Goal: Task Accomplishment & Management: Manage account settings

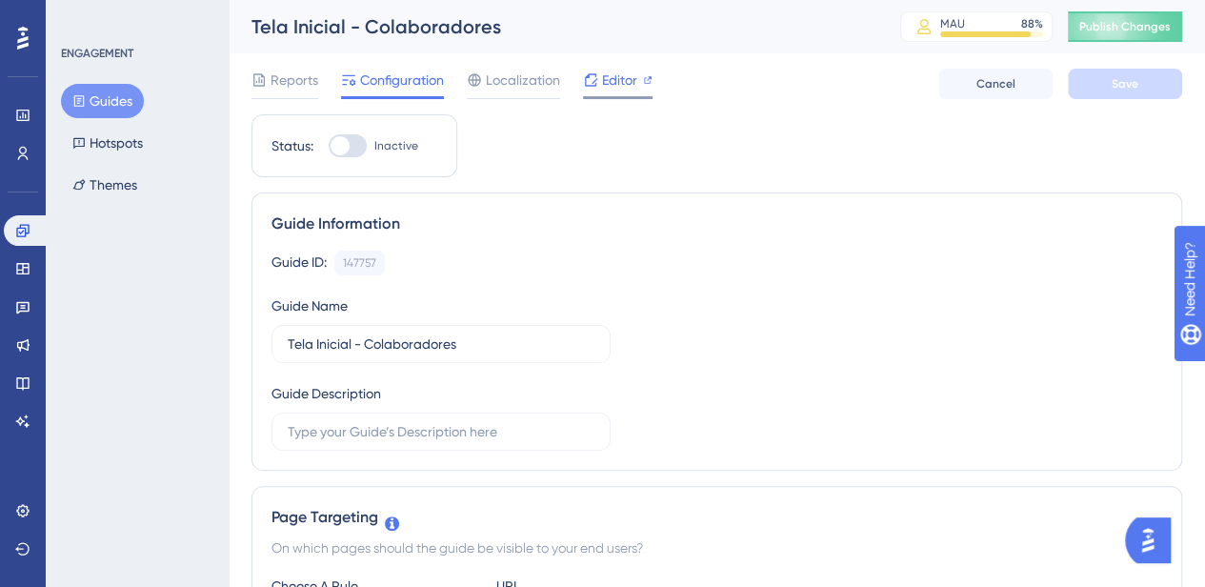
click at [613, 81] on span "Editor" at bounding box center [619, 80] width 35 height 23
click at [95, 86] on button "Guides" at bounding box center [102, 101] width 83 height 34
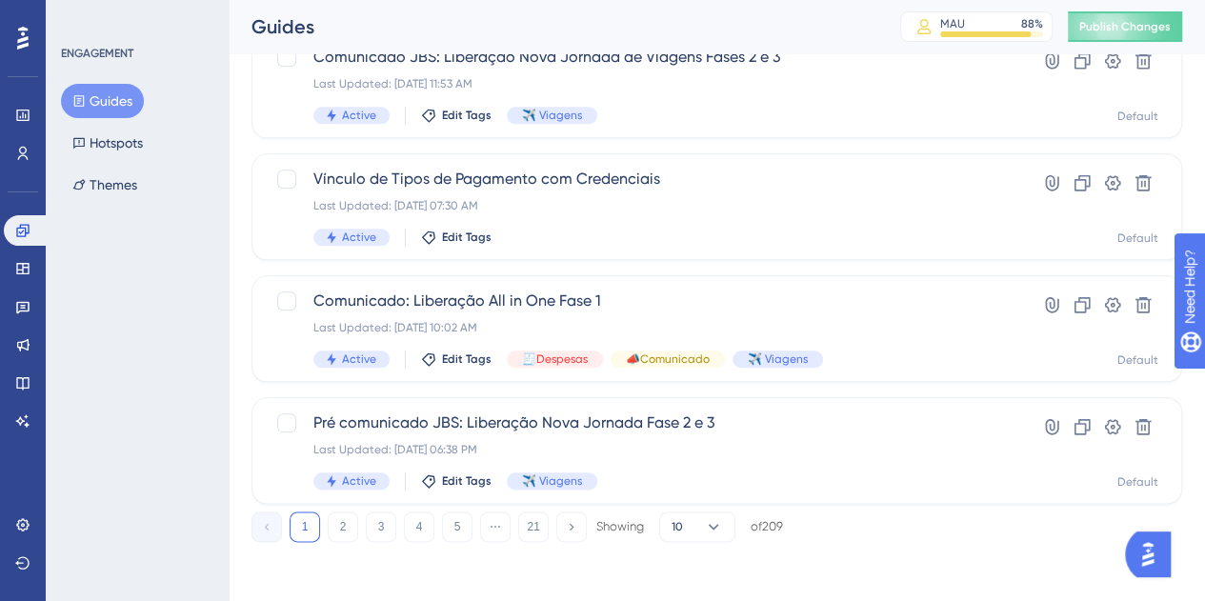
scroll to position [876, 0]
click at [340, 537] on button "2" at bounding box center [343, 526] width 30 height 30
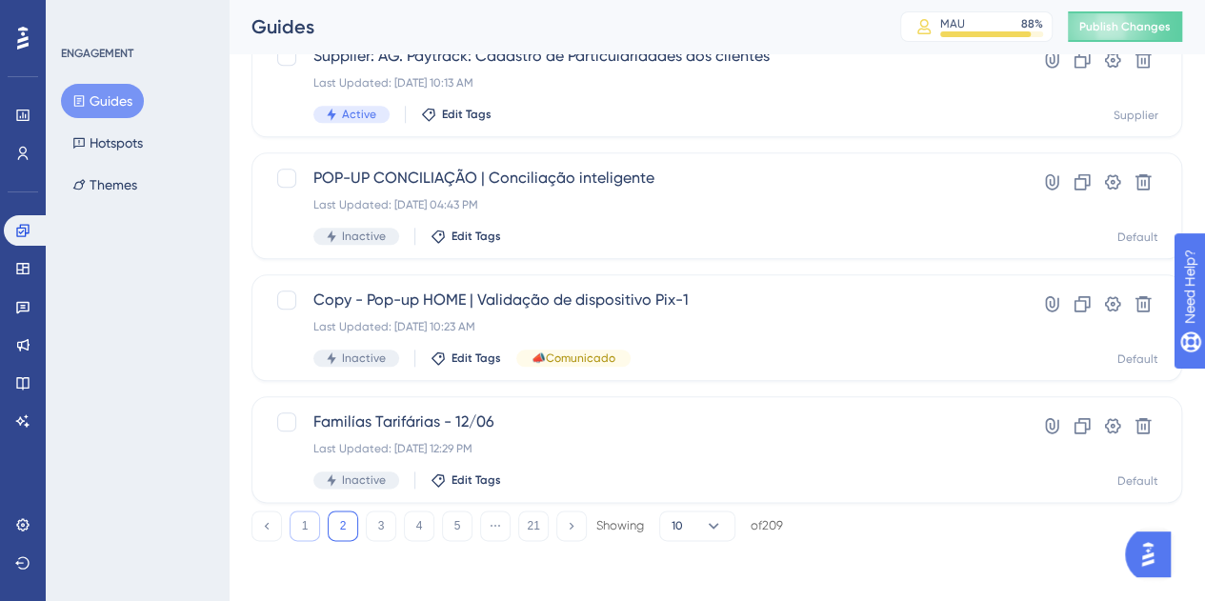
click at [301, 526] on button "1" at bounding box center [305, 526] width 30 height 30
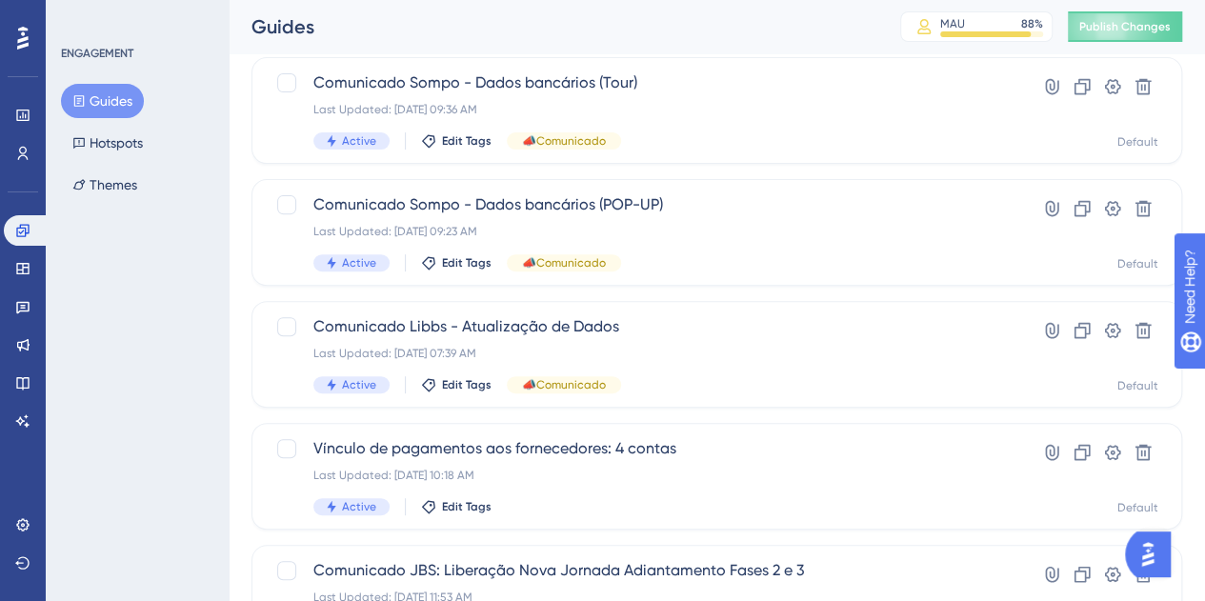
scroll to position [210, 0]
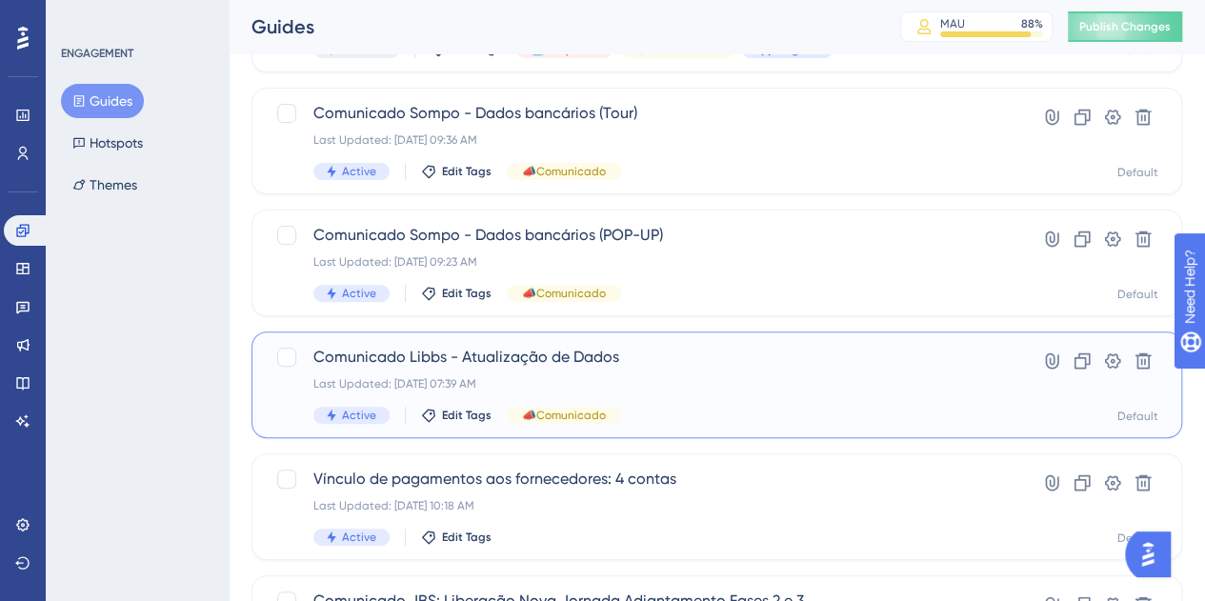
click at [718, 380] on div "Last Updated: 18 de ago. de 2025 07:39 AM" at bounding box center [640, 383] width 654 height 15
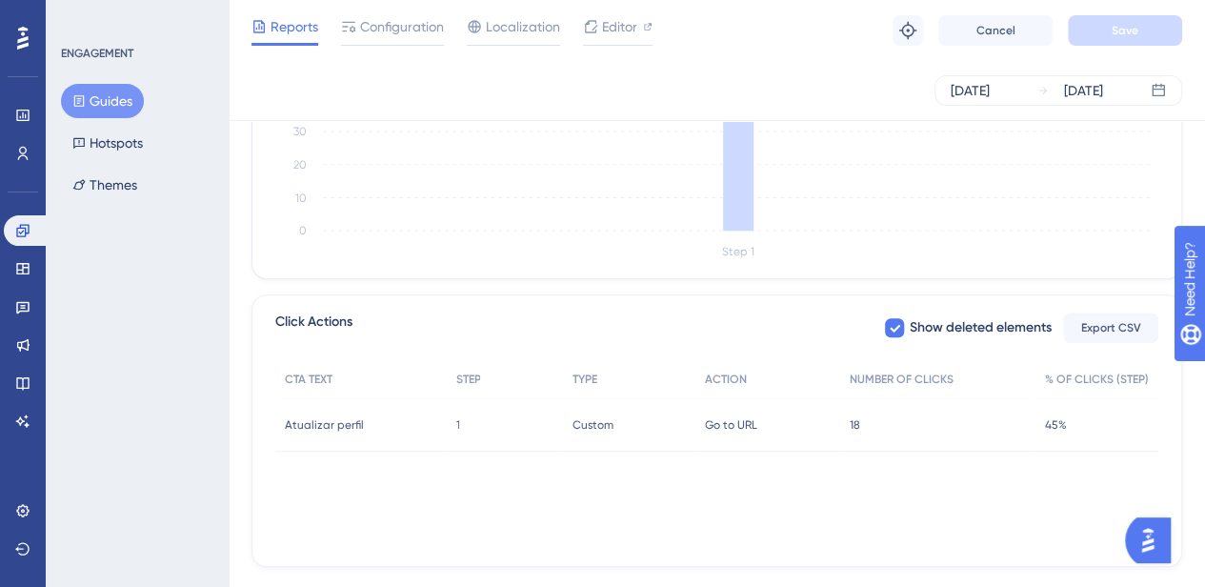
scroll to position [619, 0]
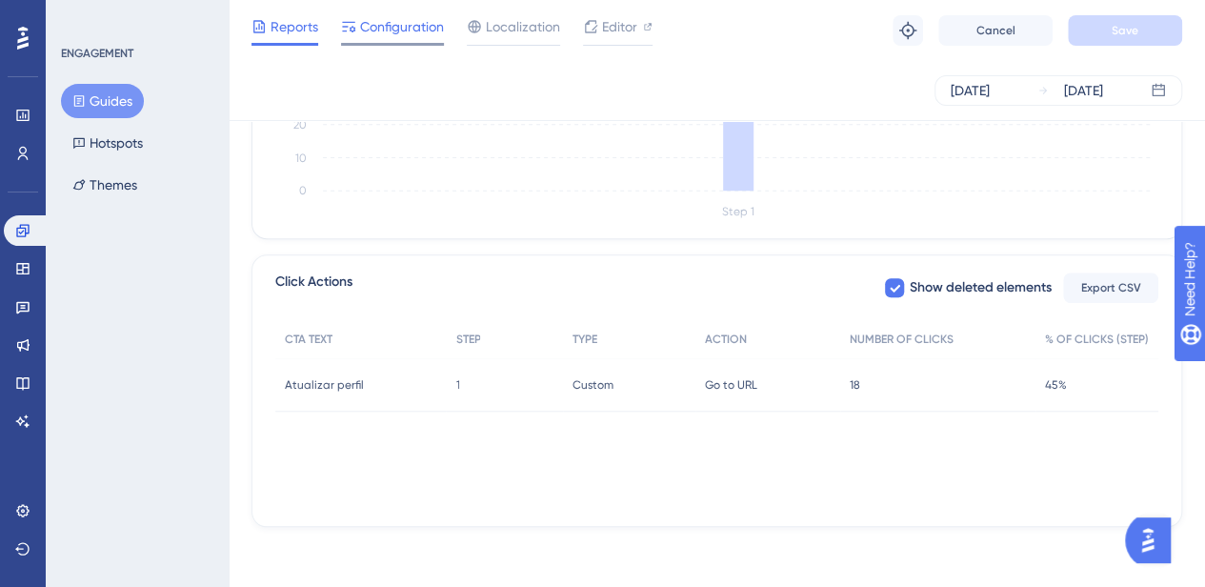
click at [398, 30] on span "Configuration" at bounding box center [402, 26] width 84 height 23
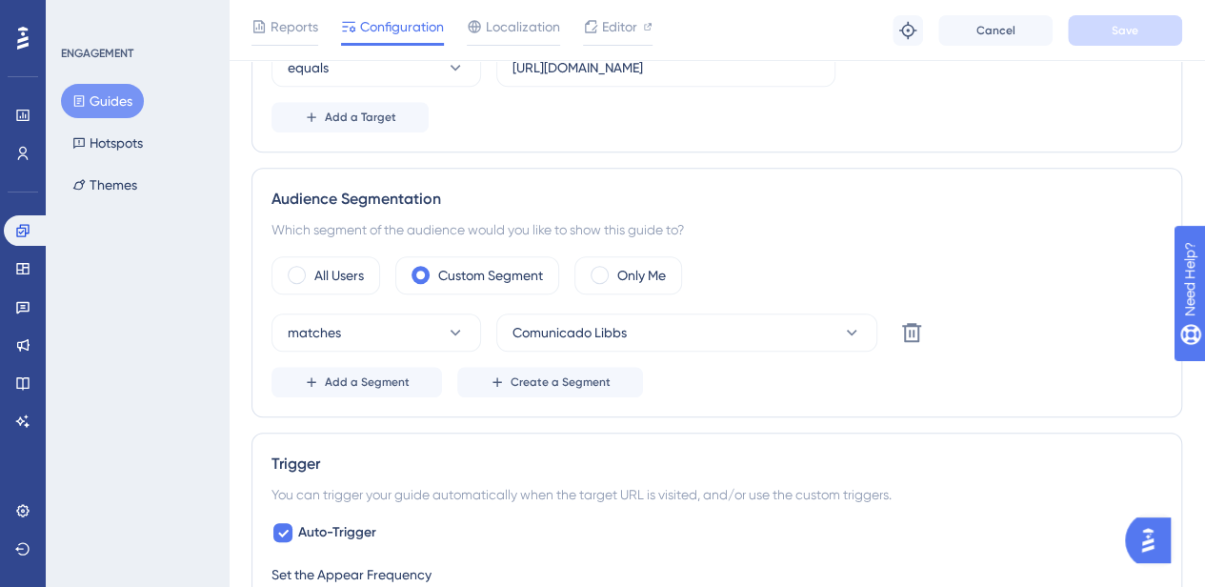
scroll to position [857, 0]
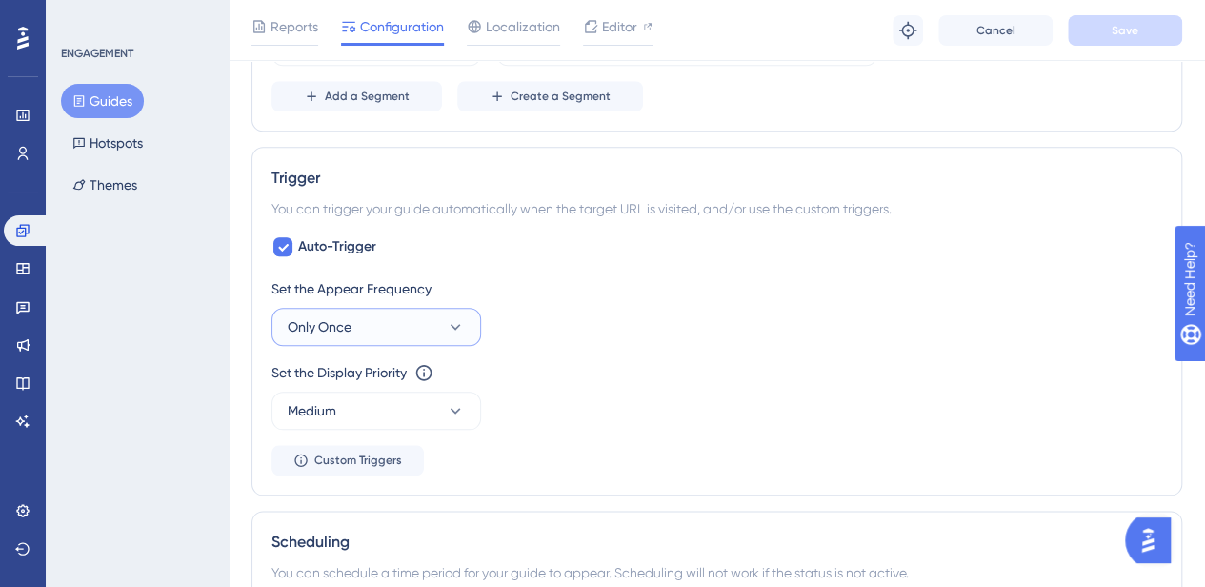
click at [438, 321] on button "Only Once" at bounding box center [376, 327] width 210 height 38
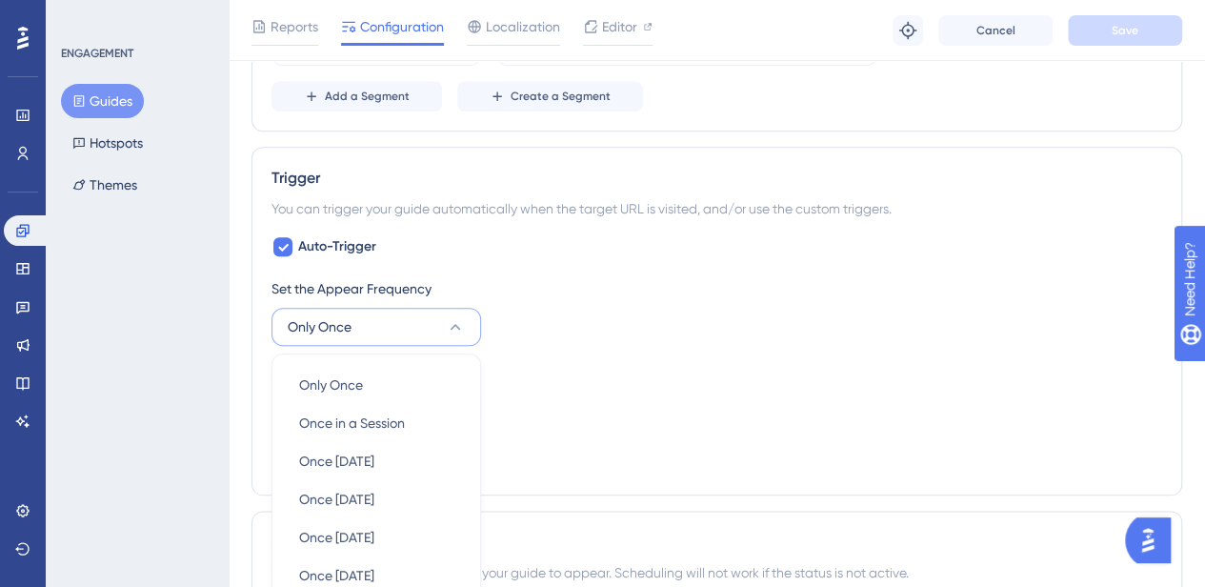
scroll to position [1058, 0]
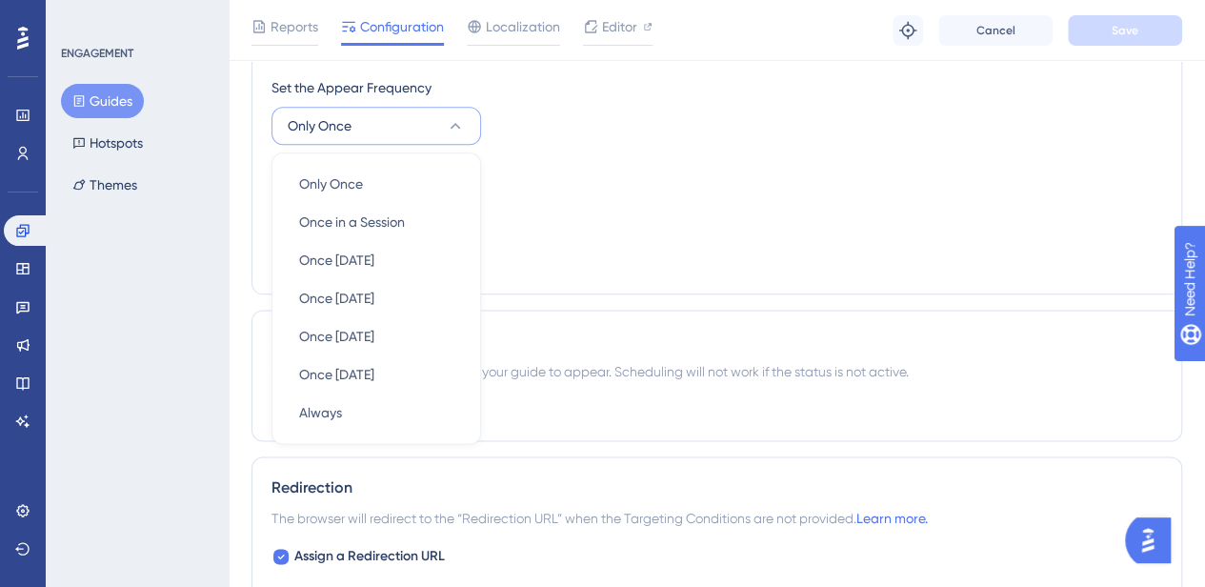
click at [429, 115] on button "Only Once" at bounding box center [376, 126] width 210 height 38
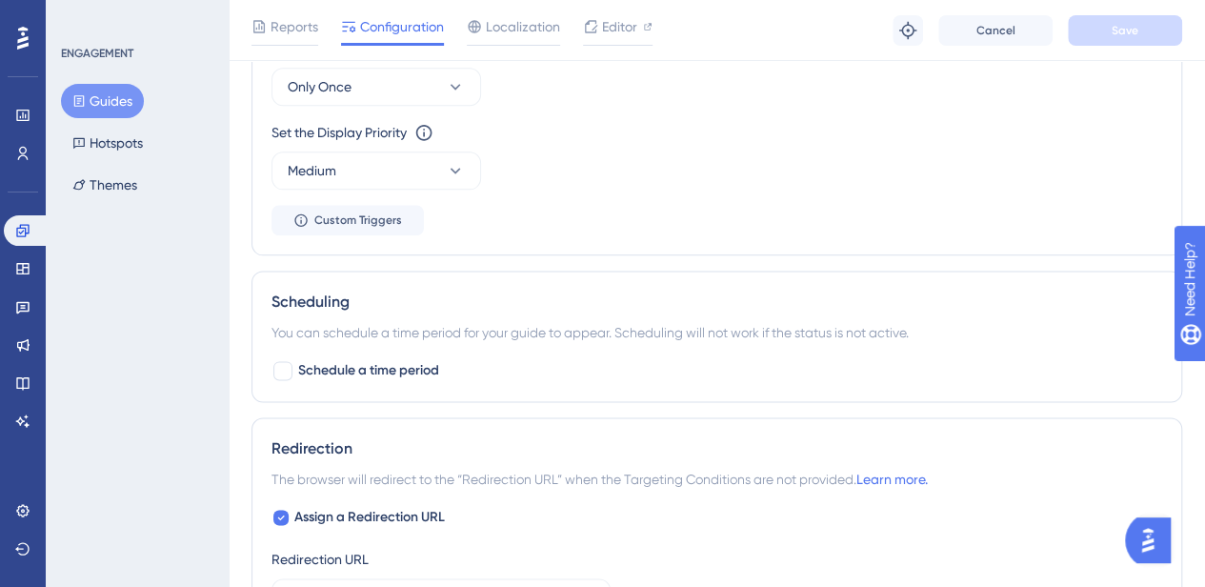
scroll to position [963, 0]
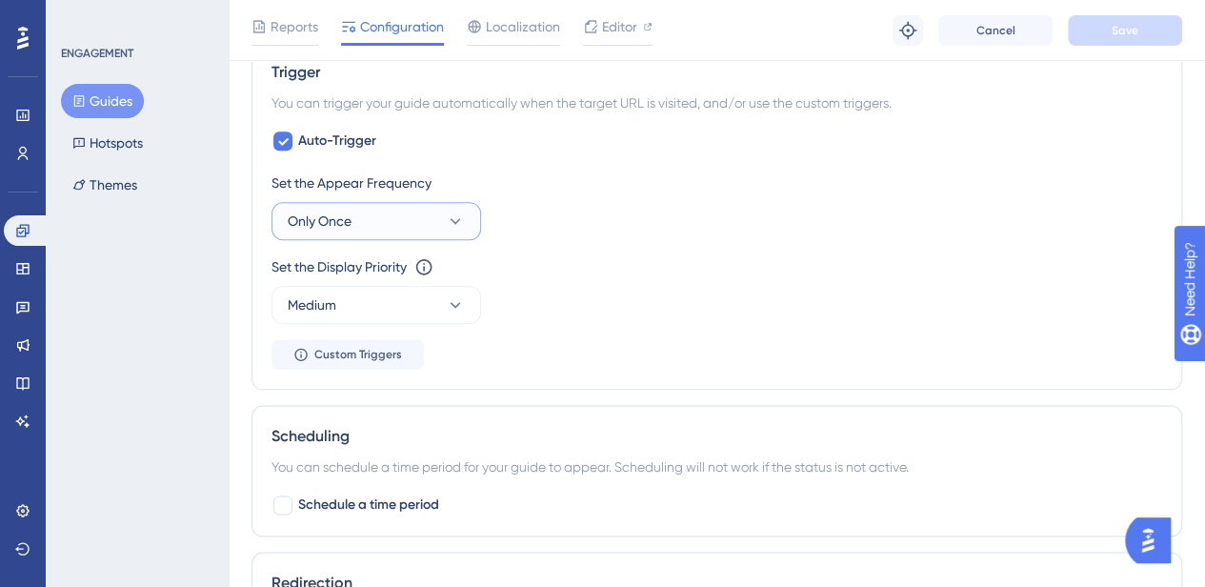
click at [438, 227] on button "Only Once" at bounding box center [376, 221] width 210 height 38
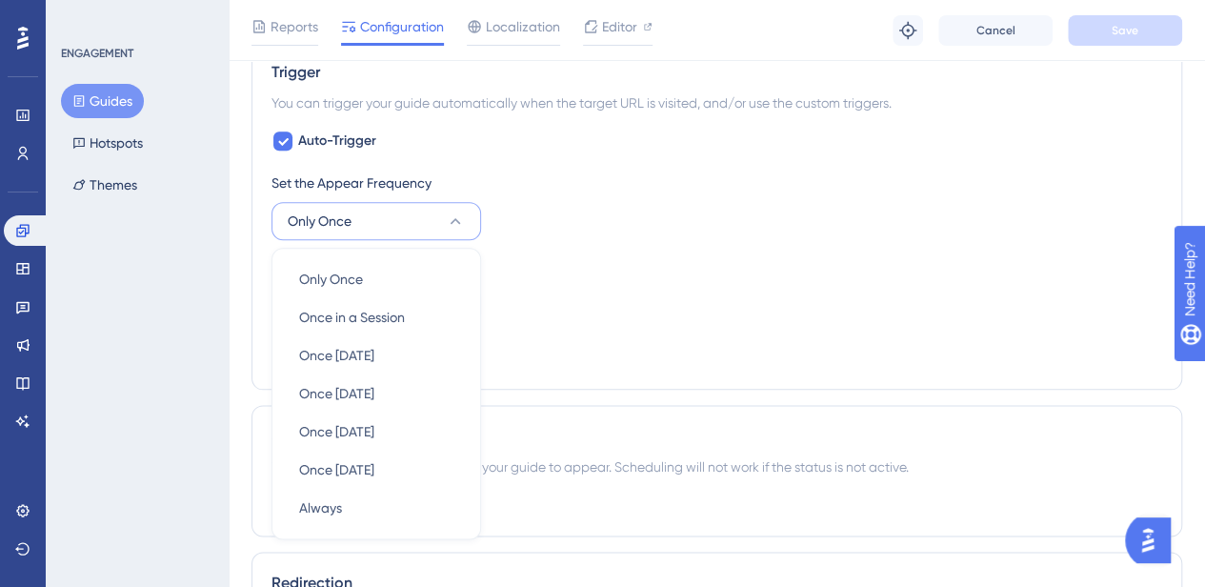
scroll to position [1058, 0]
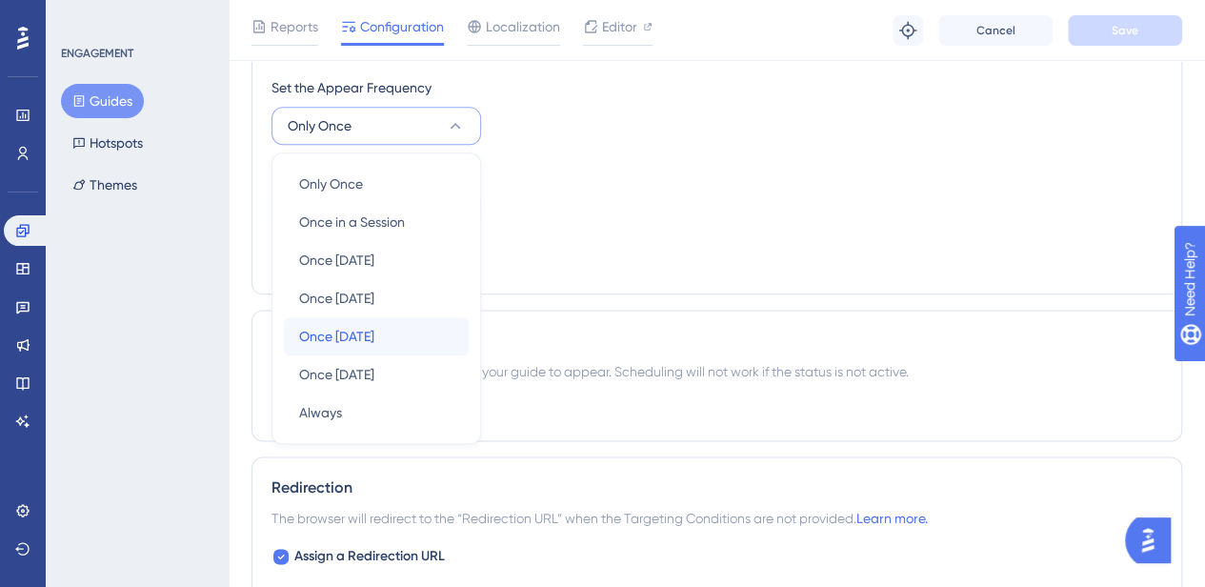
click at [374, 332] on span "Once in 30 days" at bounding box center [336, 336] width 75 height 23
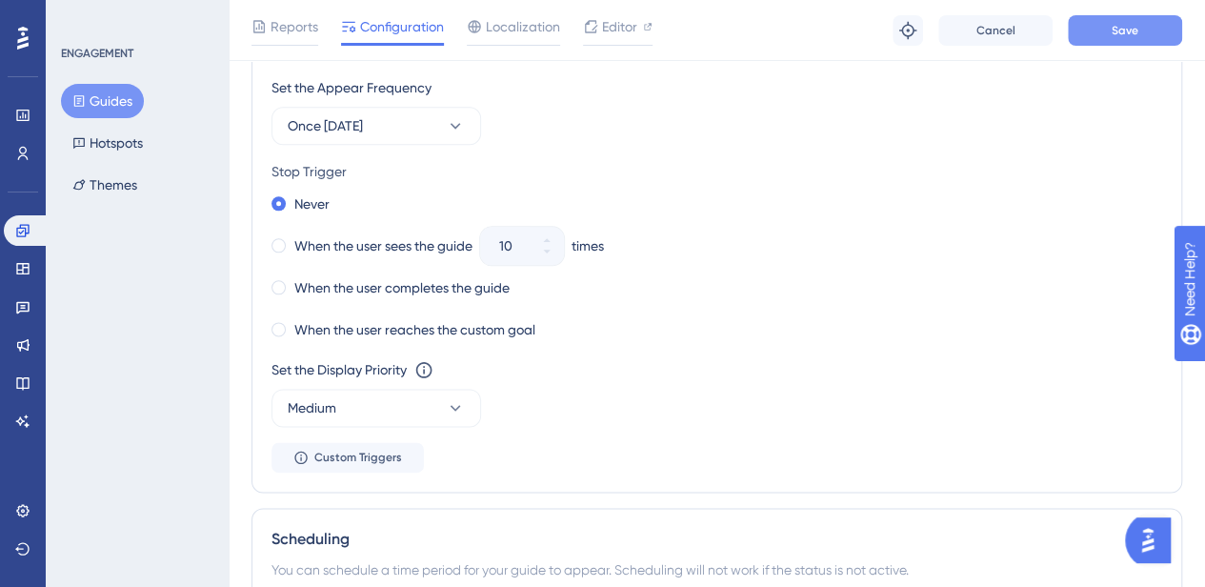
click at [1110, 26] on button "Save" at bounding box center [1125, 30] width 114 height 30
click at [21, 35] on icon at bounding box center [22, 38] width 11 height 25
click at [301, 33] on span "Reports" at bounding box center [295, 26] width 48 height 23
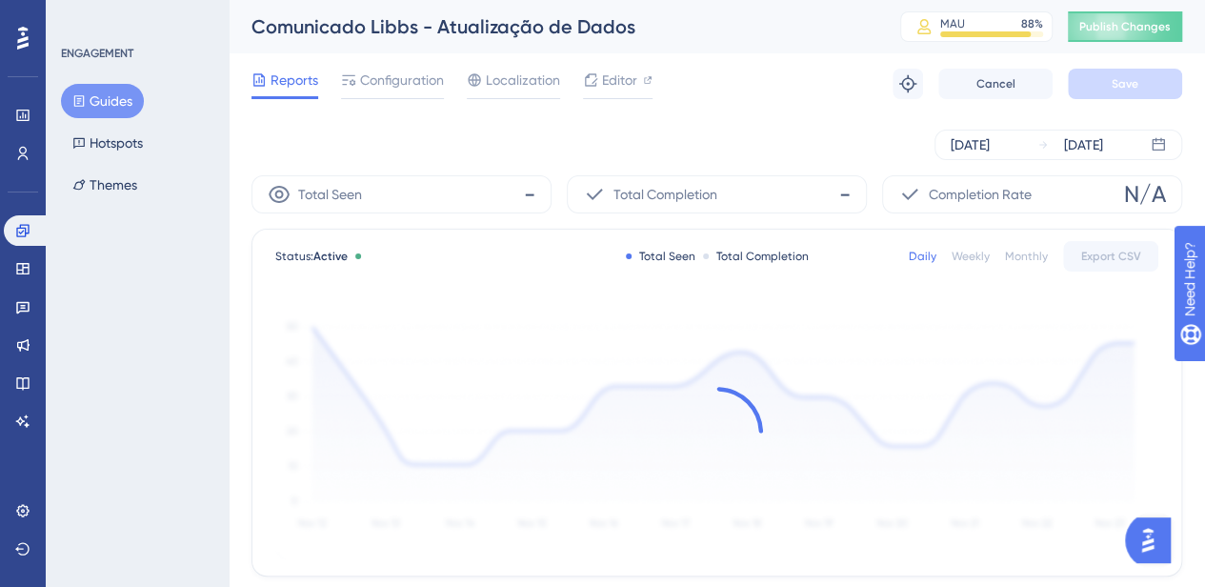
click at [101, 100] on button "Guides" at bounding box center [102, 101] width 83 height 34
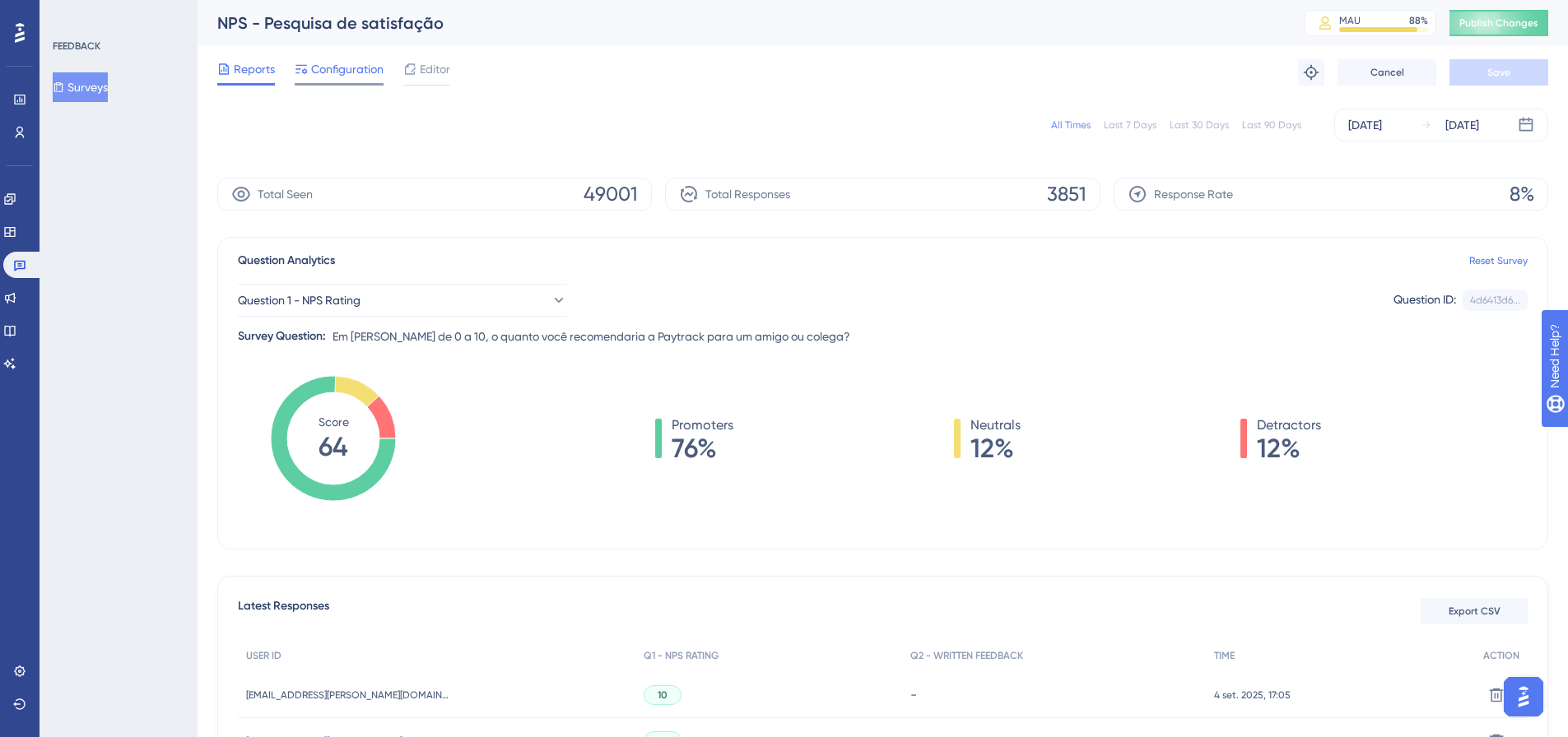
click at [318, 66] on span "Configuration" at bounding box center [347, 69] width 73 height 20
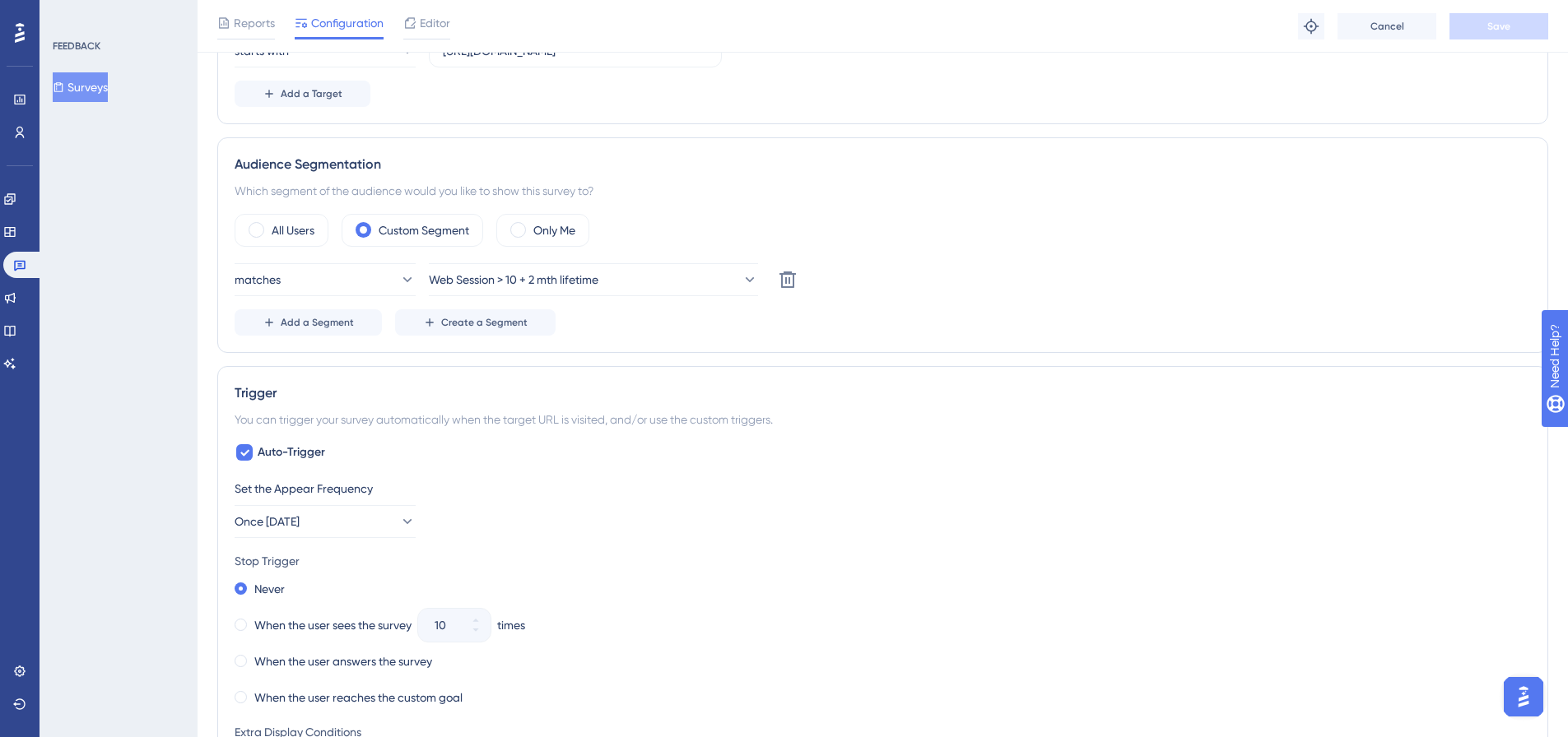
scroll to position [411, 0]
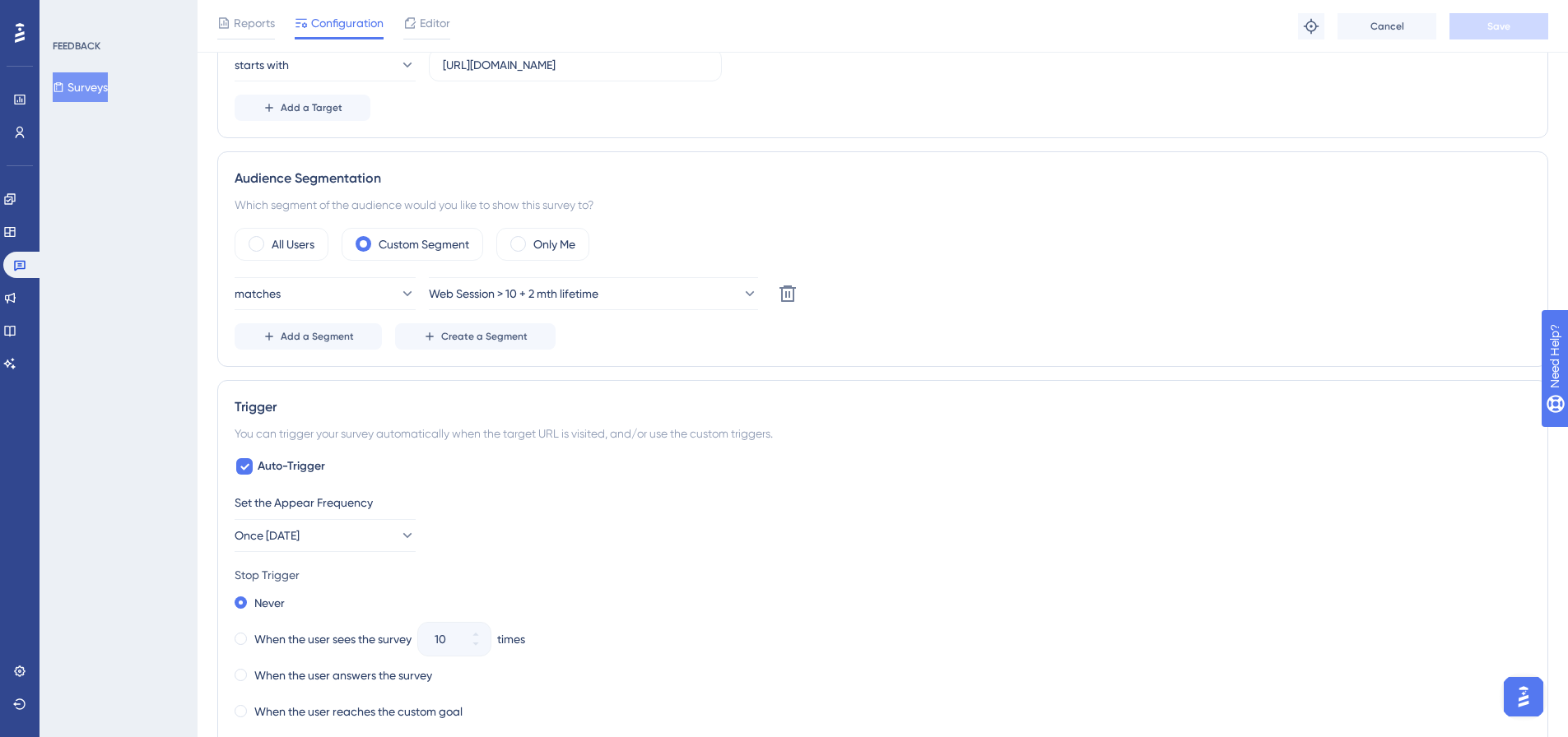
click at [347, 503] on div "Set the Appear Frequency" at bounding box center [882, 503] width 1296 height 20
copy div "Set the Appear Frequency Once in 90 days"
click at [16, 228] on icon at bounding box center [10, 232] width 13 height 13
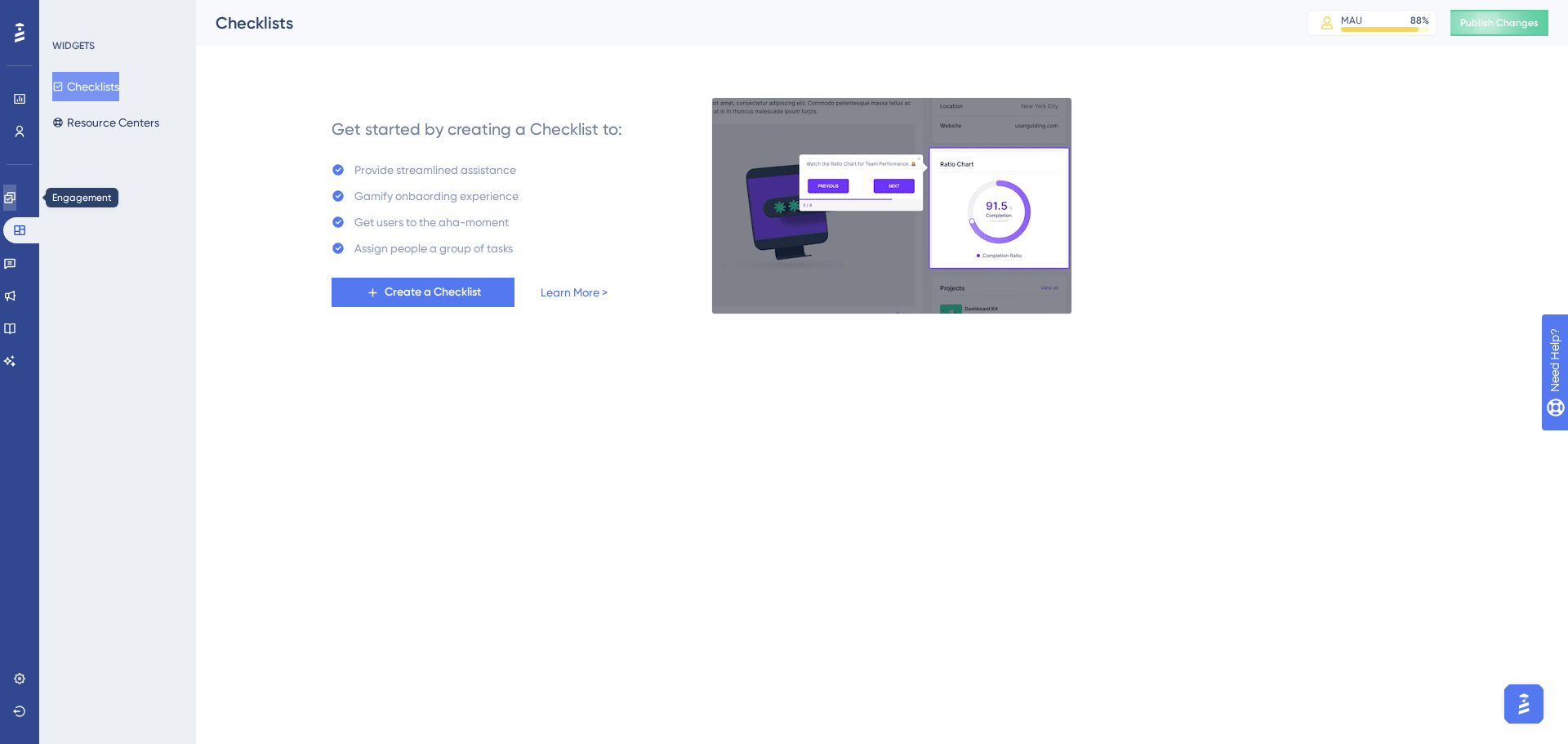
click at [16, 195] on icon at bounding box center [9, 197] width 13 height 13
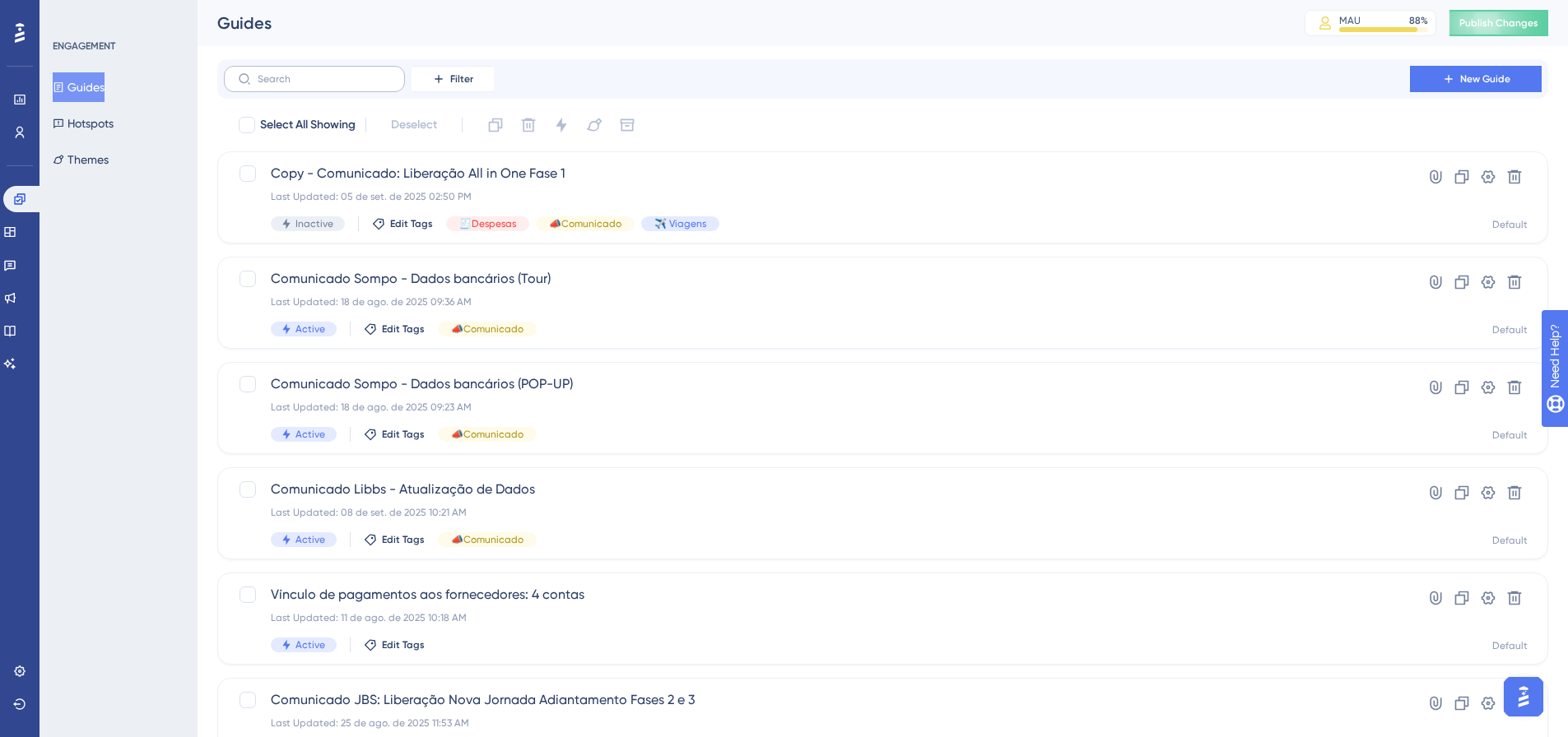
click at [273, 83] on label at bounding box center [314, 79] width 181 height 26
click at [273, 83] on input "text" at bounding box center [324, 79] width 133 height 11
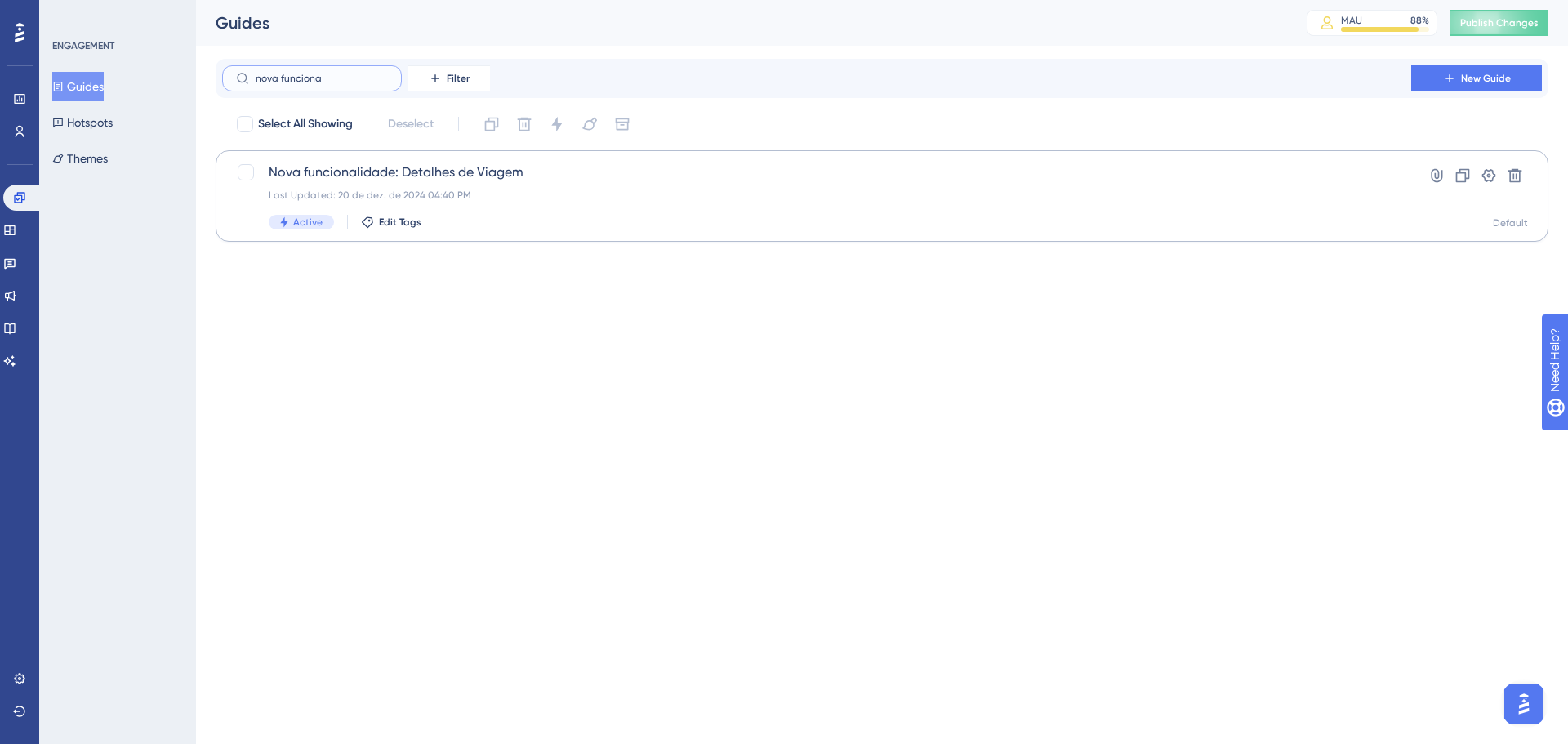
type input "nova funciona"
click at [559, 223] on div "Active Edit Tags" at bounding box center [816, 222] width 1096 height 15
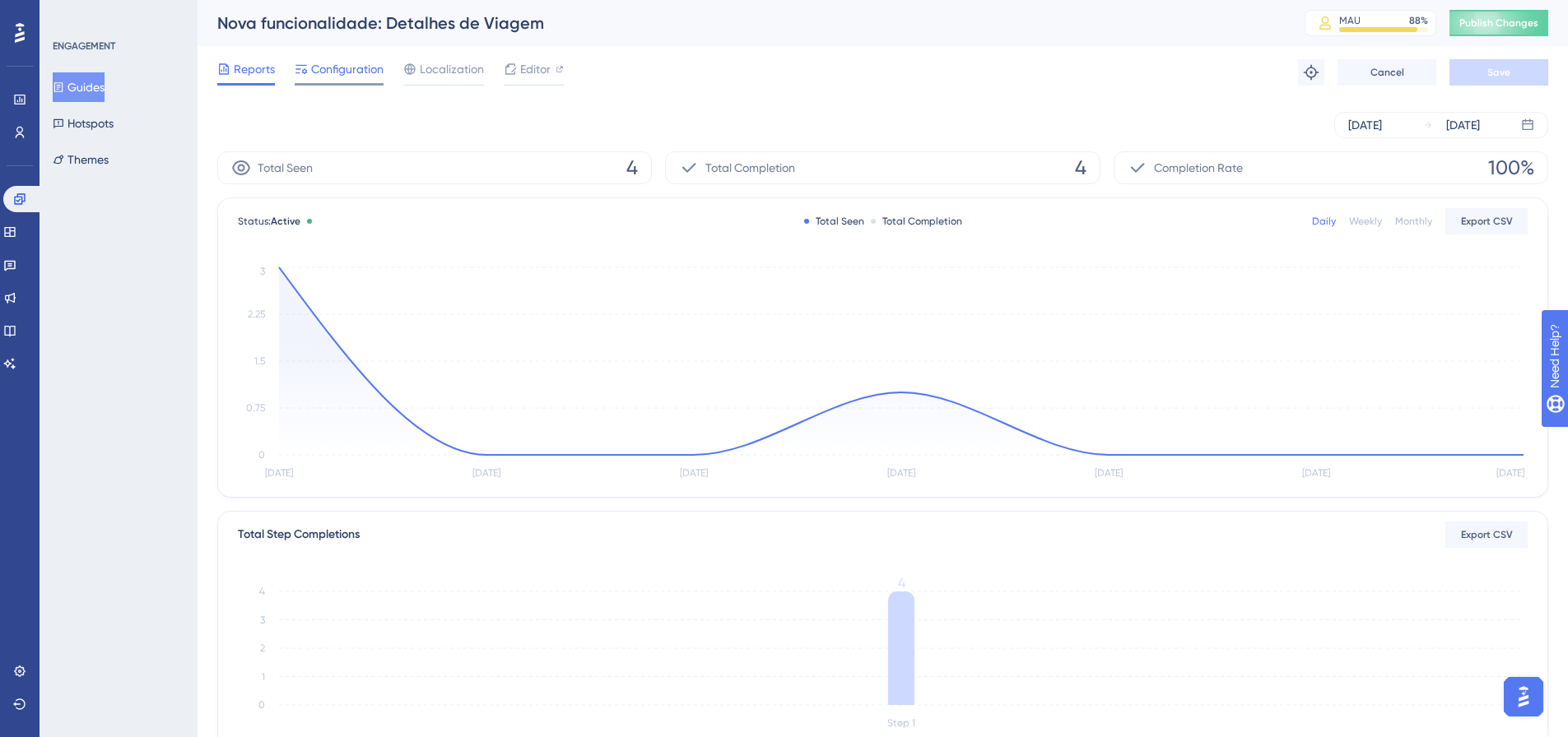
click at [323, 66] on span "Configuration" at bounding box center [347, 69] width 73 height 20
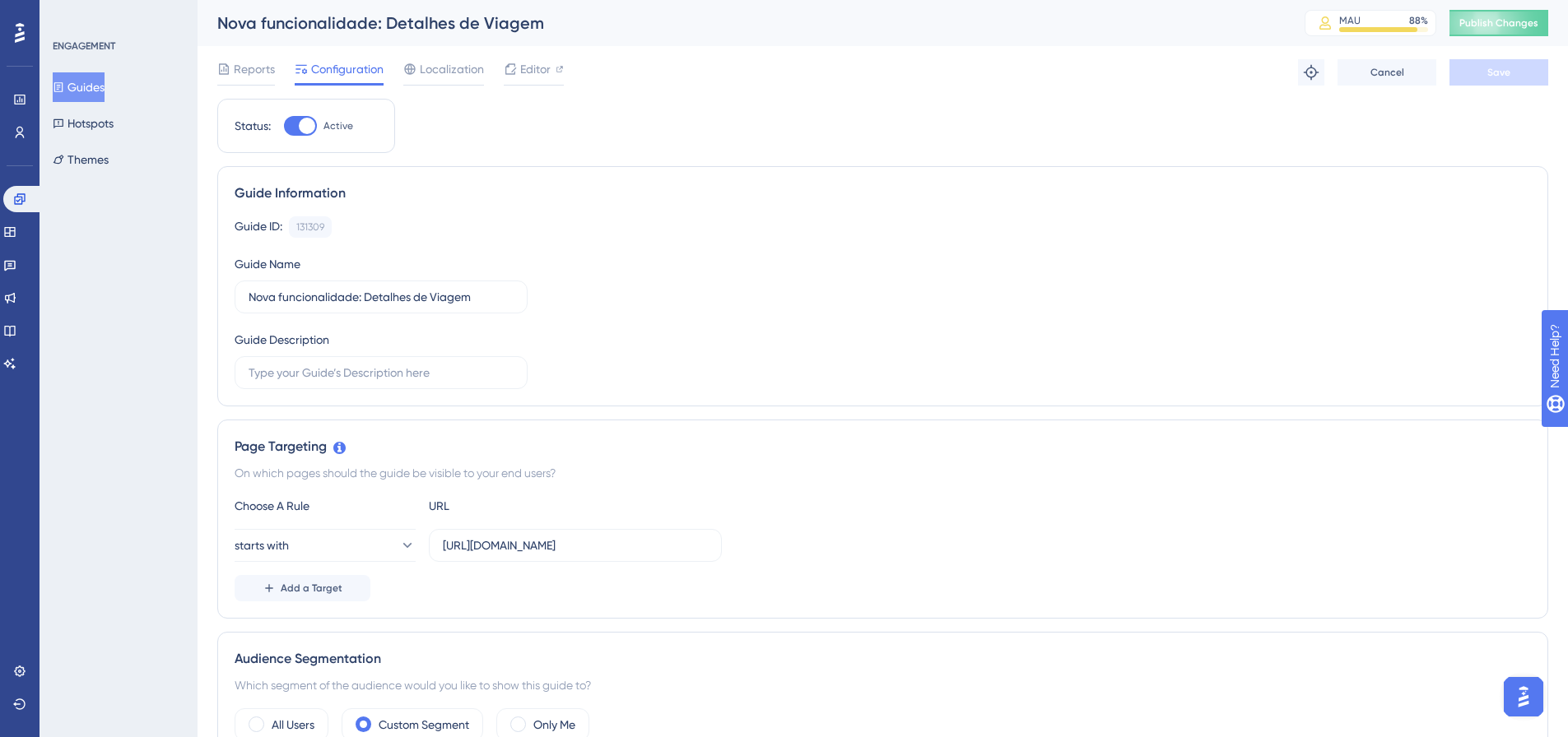
click at [293, 125] on div at bounding box center [301, 125] width 33 height 20
click at [284, 126] on input "Active" at bounding box center [283, 126] width 1 height 1
checkbox input "false"
click at [1495, 71] on span "Save" at bounding box center [1498, 72] width 23 height 13
click at [1514, 16] on span "Publish Changes" at bounding box center [1498, 22] width 79 height 13
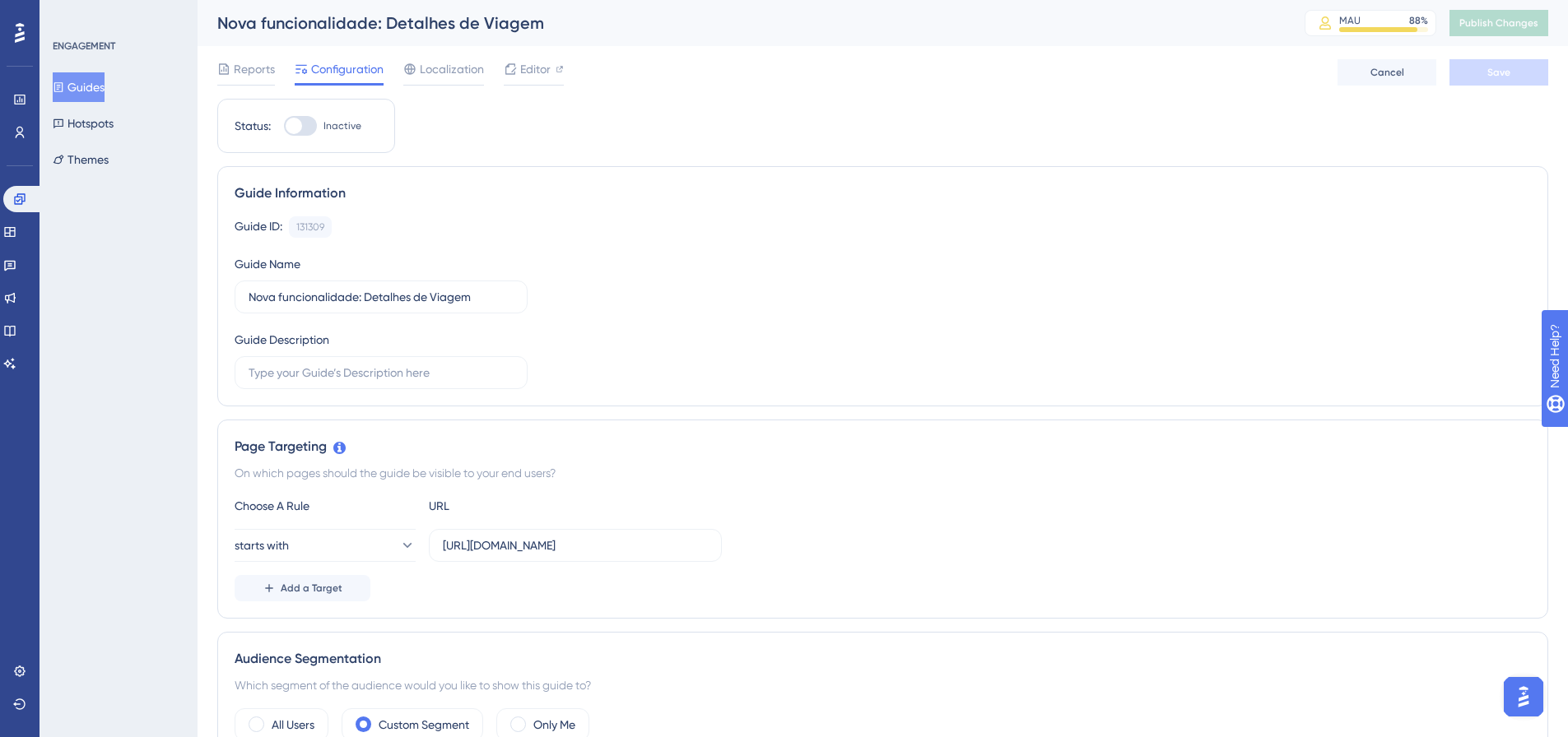
drag, startPoint x: 86, startPoint y: 83, endPoint x: 147, endPoint y: 70, distance: 62.4
click at [86, 84] on button "Guides" at bounding box center [79, 87] width 52 height 29
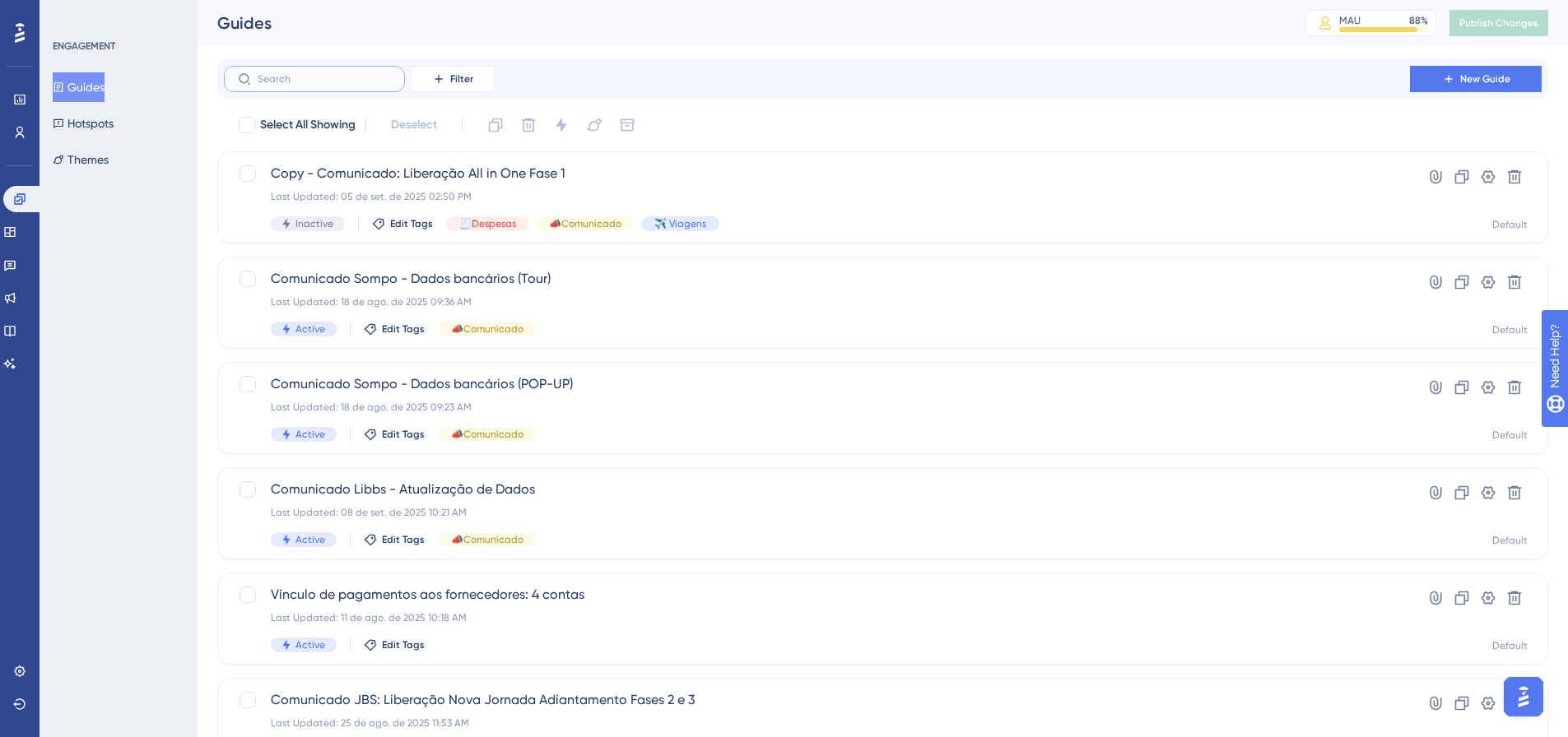
click at [295, 78] on input "text" at bounding box center [324, 79] width 133 height 11
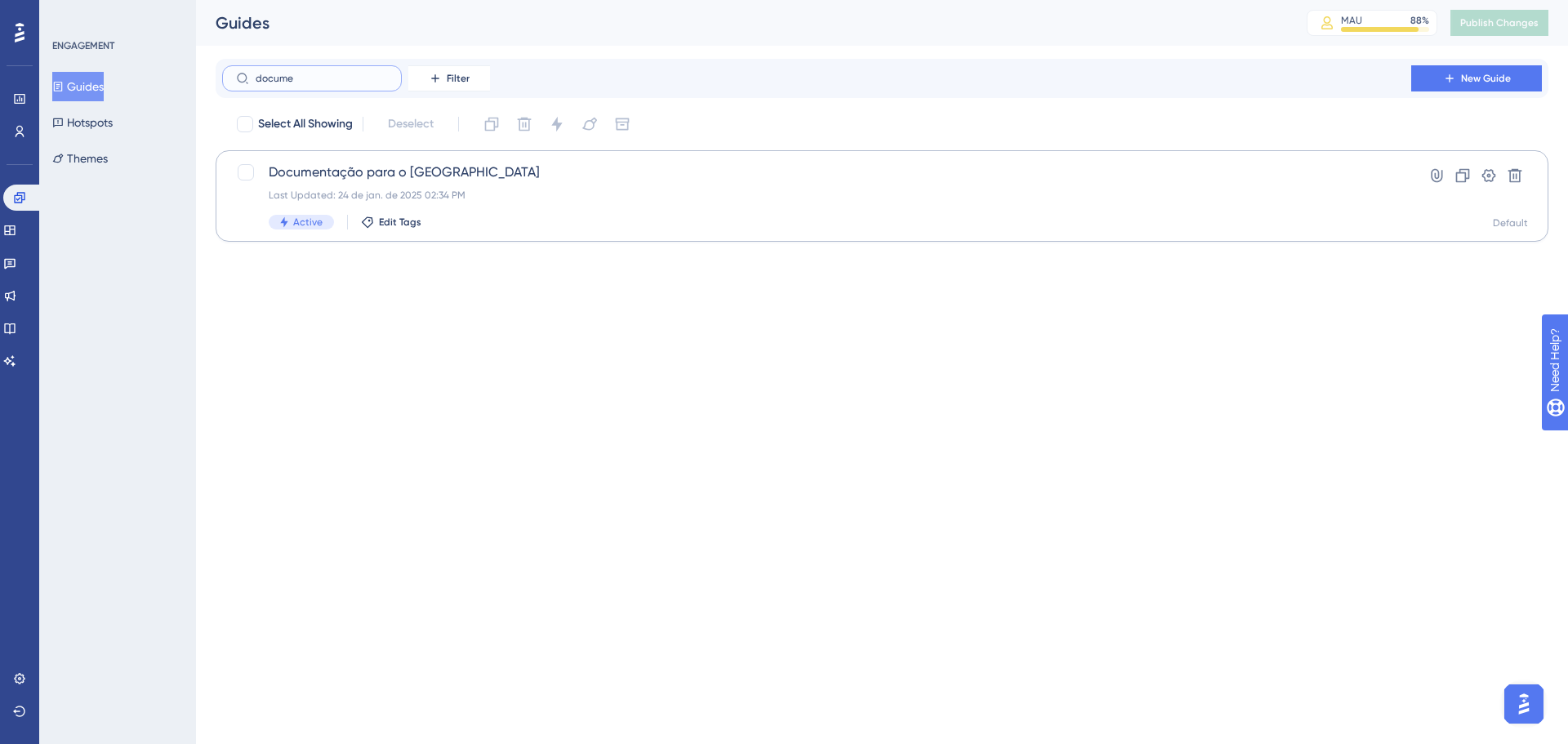
type input "docume"
click at [646, 224] on div "Active Edit Tags" at bounding box center [816, 222] width 1096 height 15
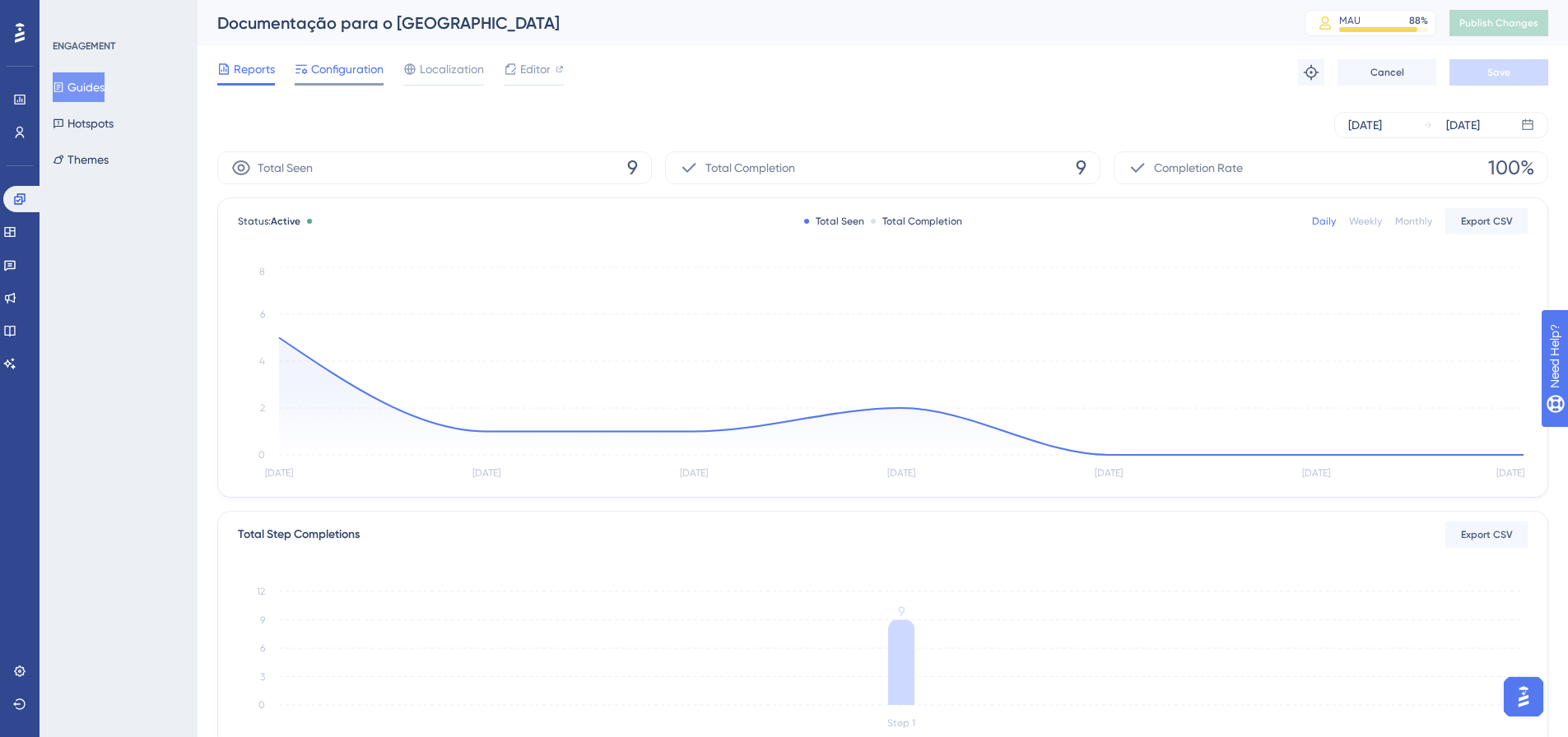
click at [355, 69] on span "Configuration" at bounding box center [347, 69] width 73 height 20
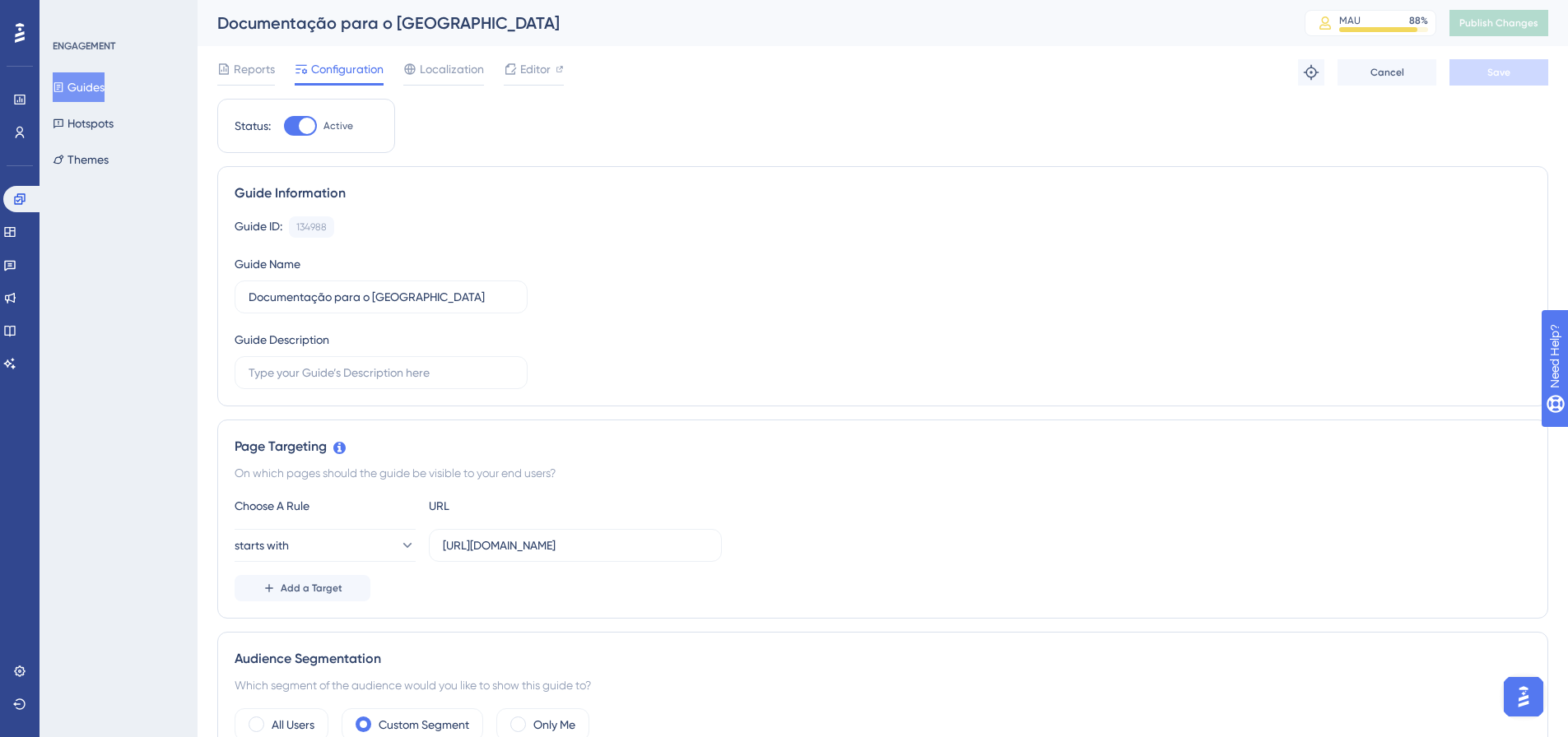
click at [294, 122] on div at bounding box center [301, 125] width 33 height 20
click at [284, 126] on input "Active" at bounding box center [283, 126] width 1 height 1
checkbox input "false"
click at [1482, 74] on button "Save" at bounding box center [1498, 73] width 98 height 26
click at [1495, 30] on button "Publish Changes" at bounding box center [1498, 22] width 98 height 26
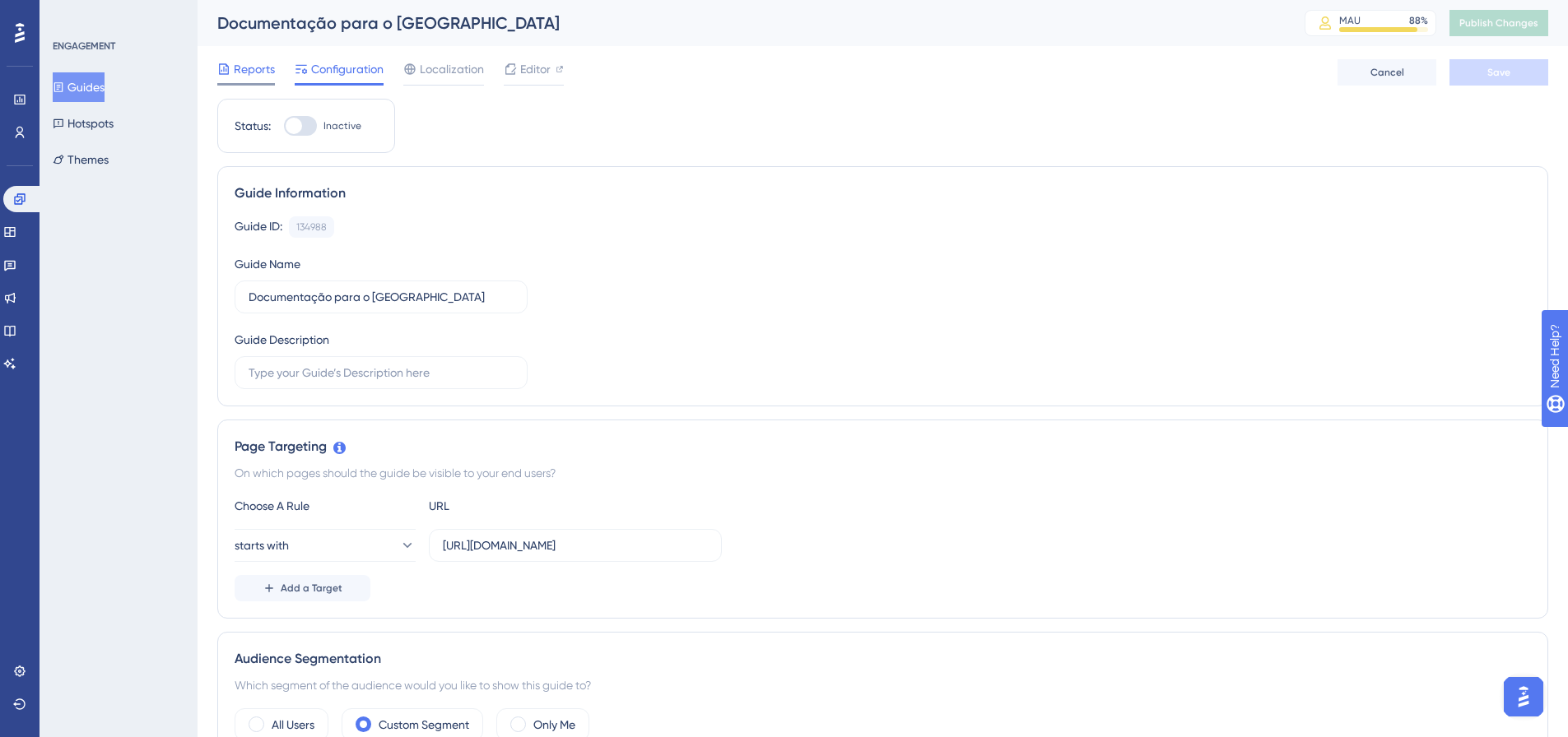
click at [258, 73] on span "Reports" at bounding box center [255, 69] width 41 height 20
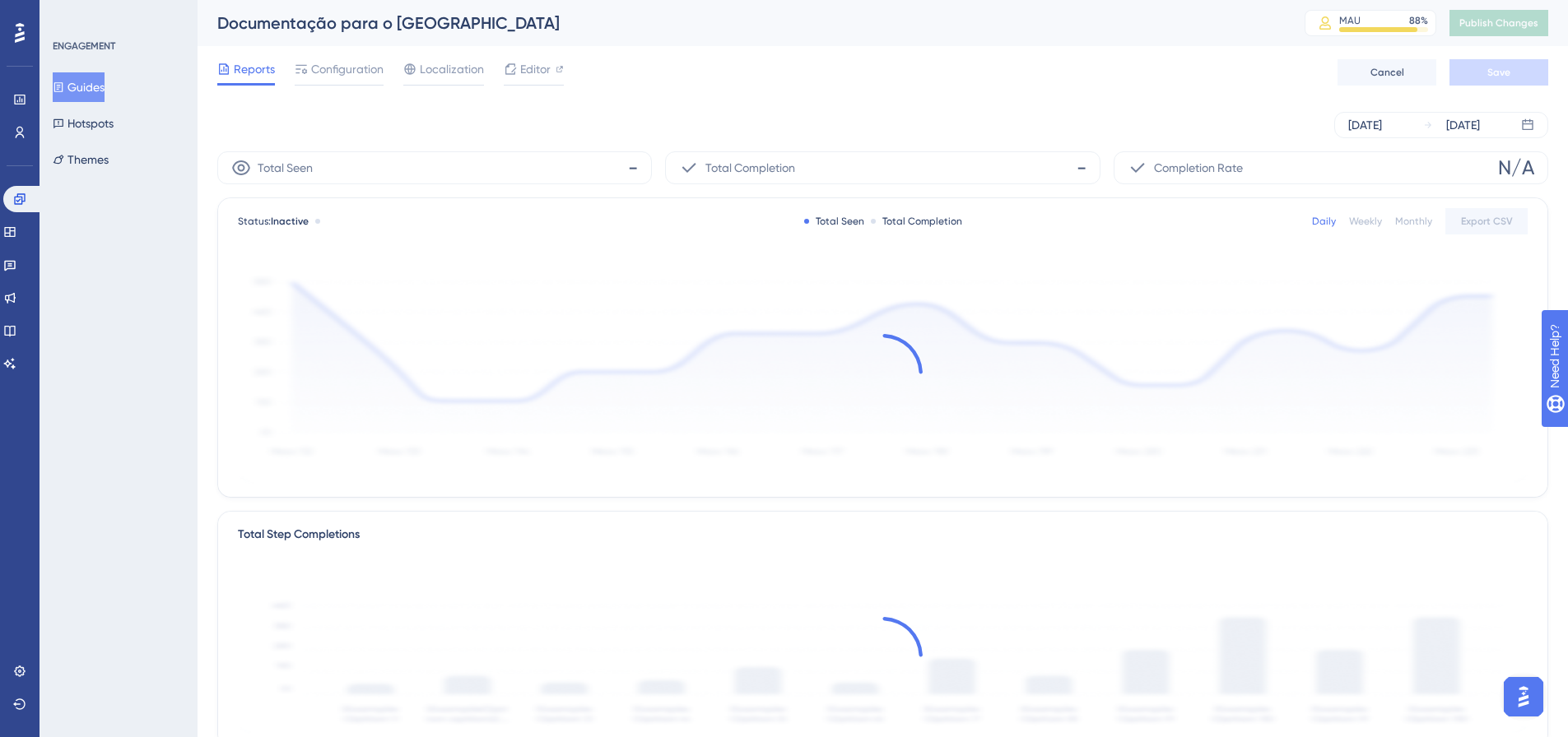
drag, startPoint x: 89, startPoint y: 83, endPoint x: 101, endPoint y: 79, distance: 12.6
click at [90, 83] on button "Guides" at bounding box center [79, 87] width 52 height 29
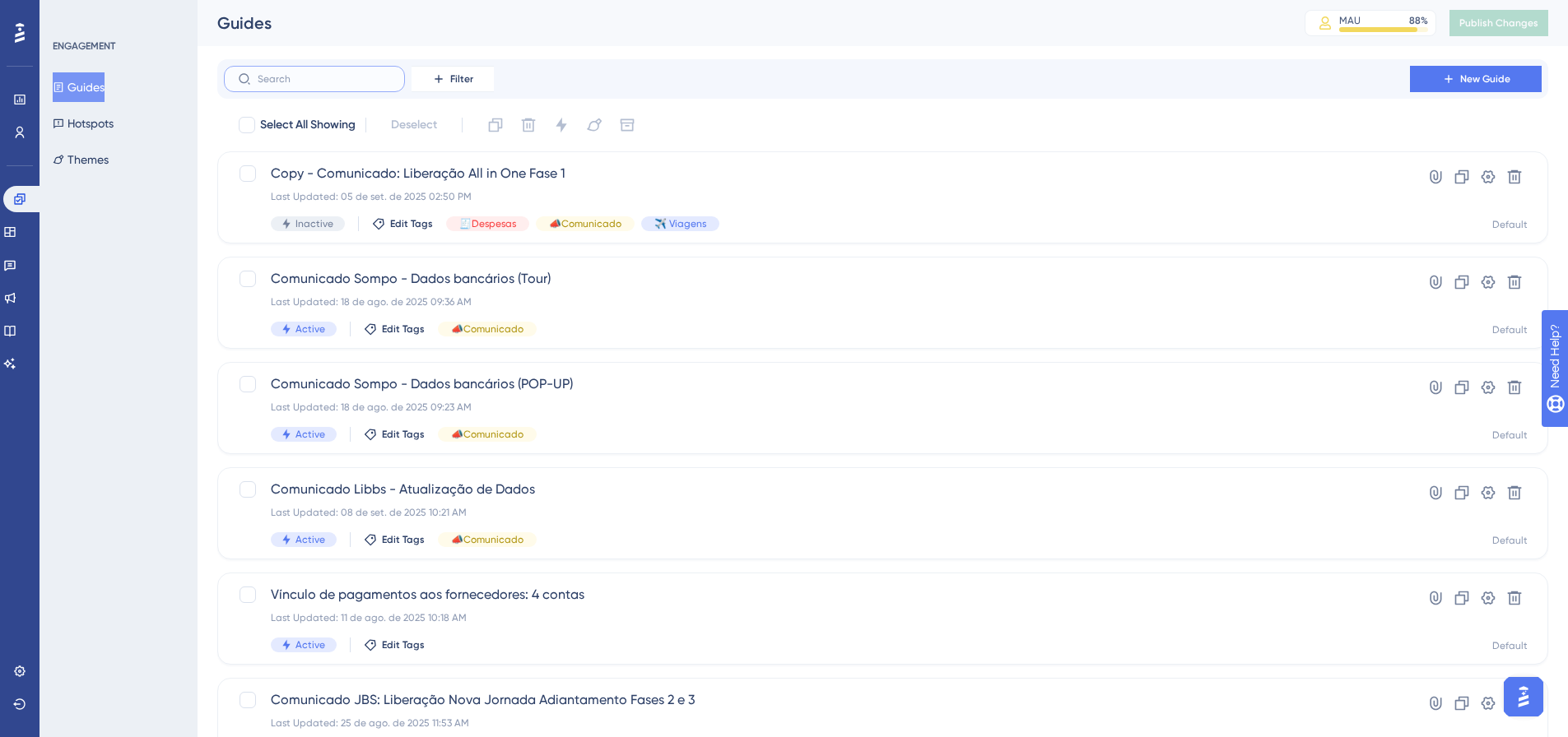
click at [300, 77] on input "text" at bounding box center [324, 79] width 133 height 11
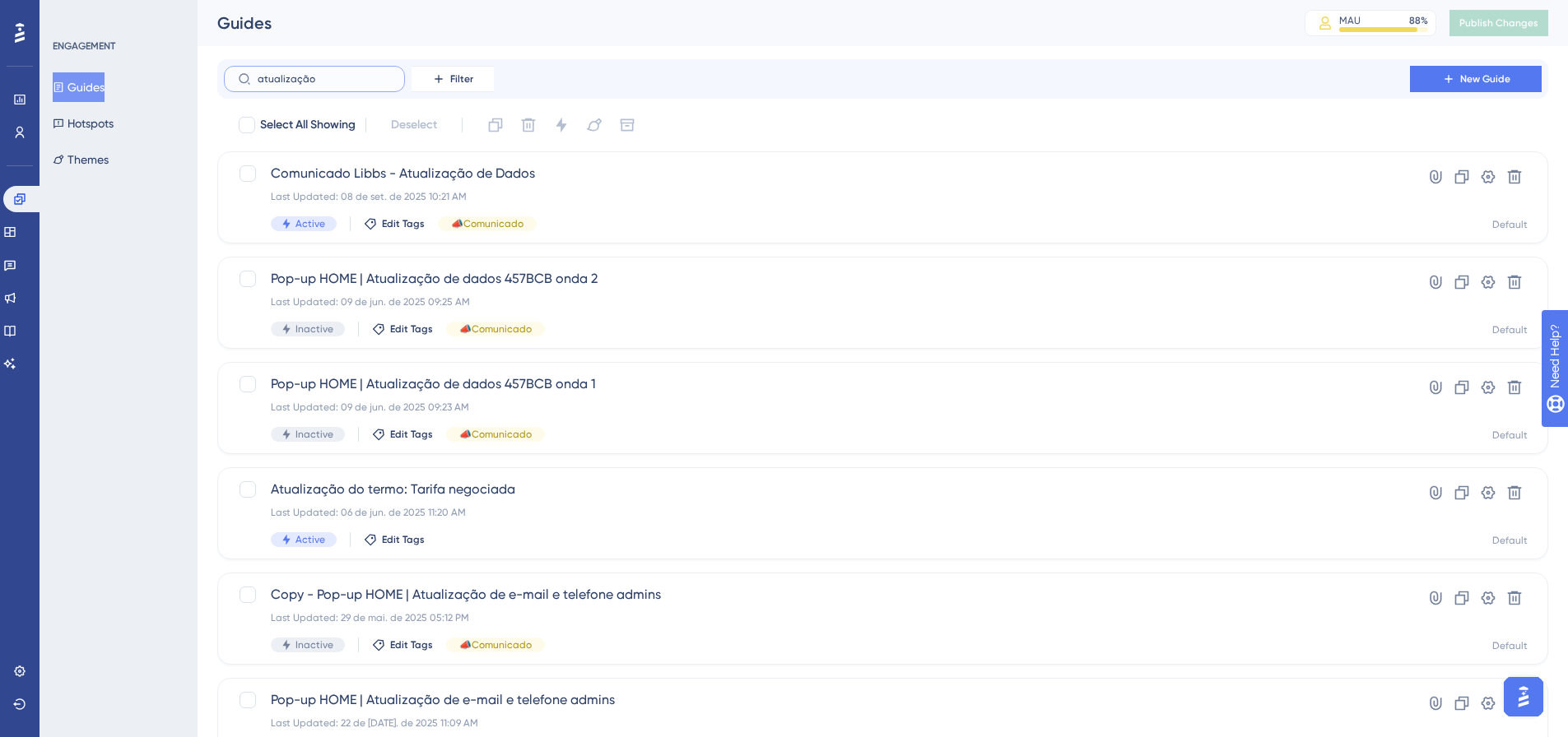
type input "atualização"
click at [694, 509] on div "Last Updated: 06 de jun. de 2025 11:20 AM" at bounding box center [816, 512] width 1092 height 13
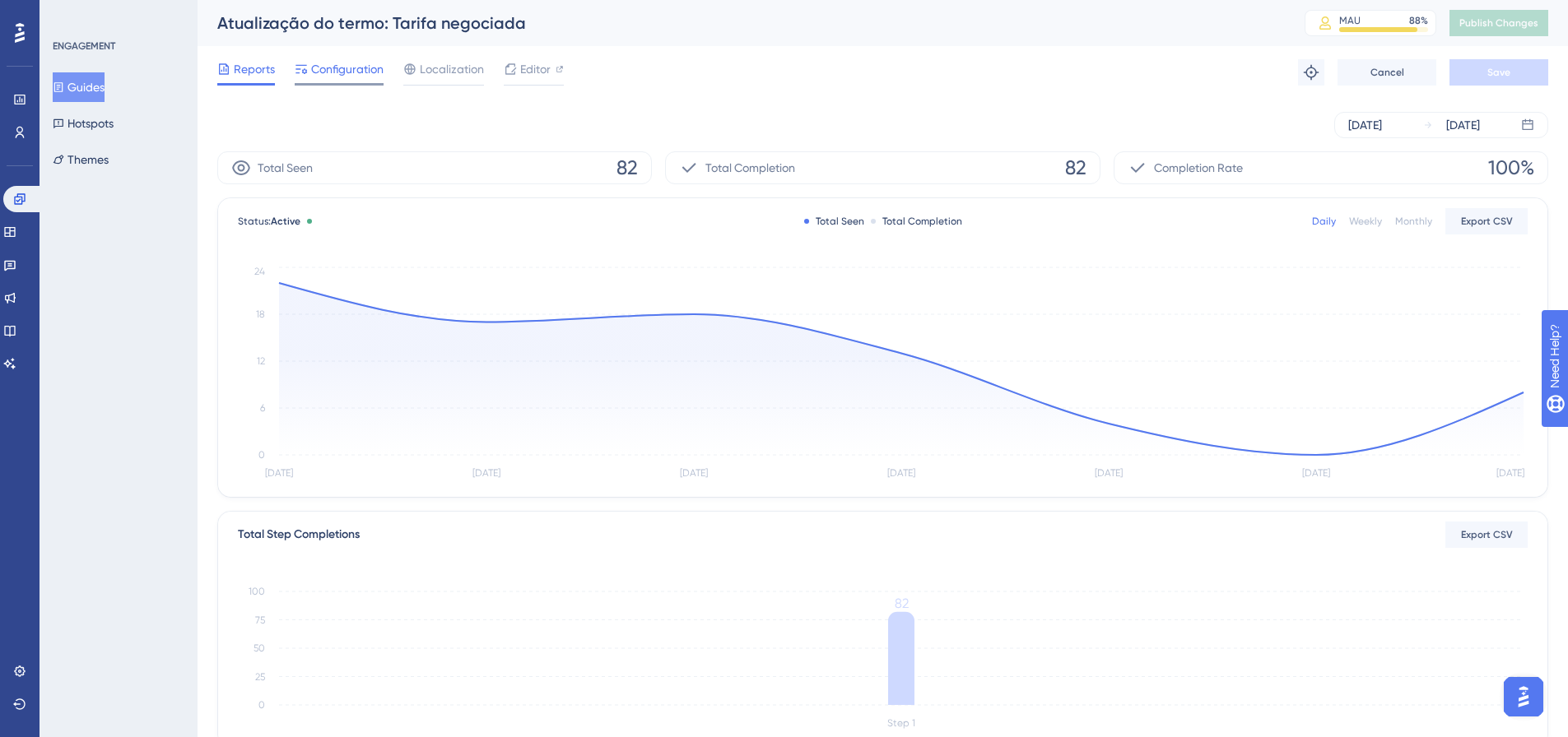
click at [355, 73] on span "Configuration" at bounding box center [347, 69] width 73 height 20
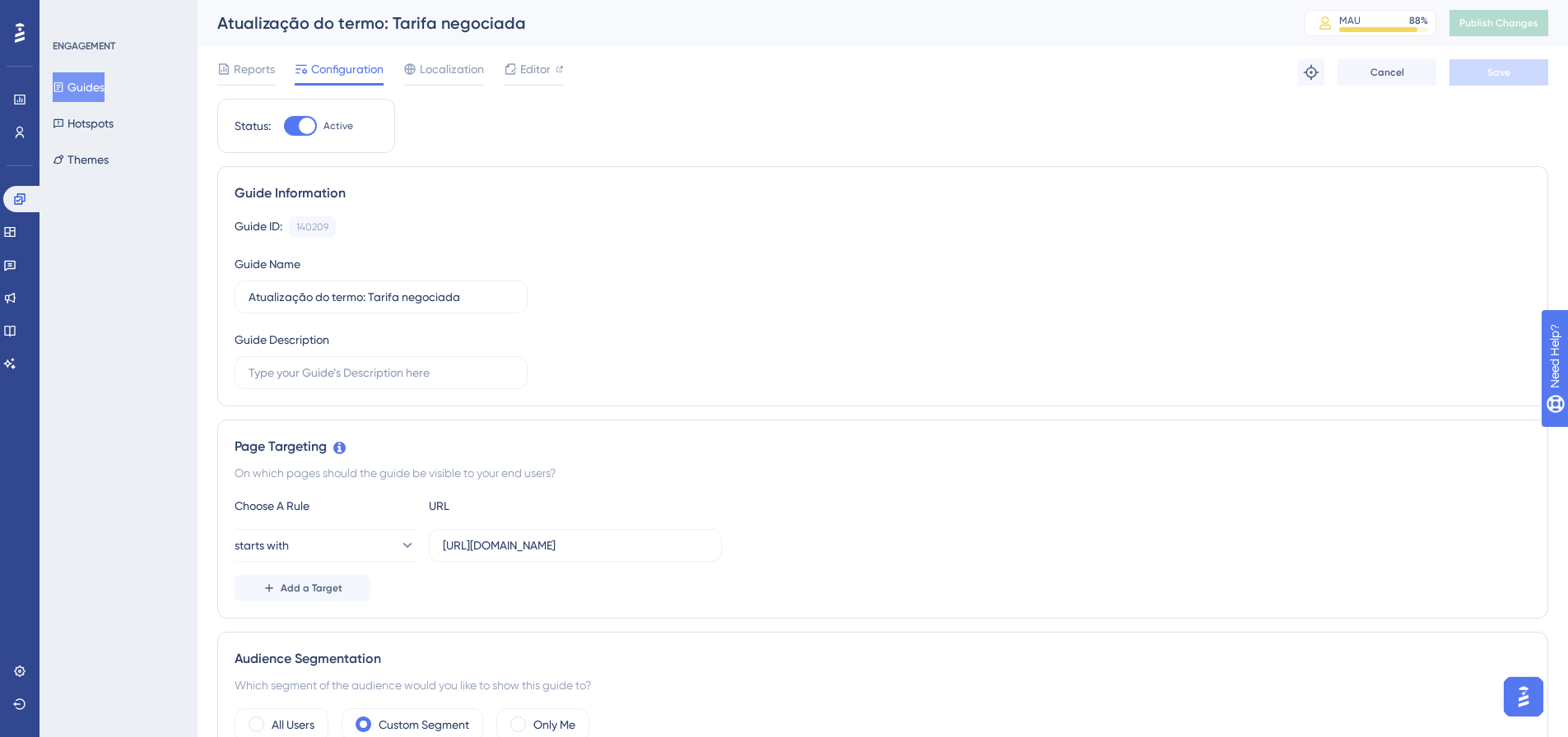
click at [292, 123] on div at bounding box center [301, 125] width 33 height 20
click at [284, 126] on input "Active" at bounding box center [283, 126] width 1 height 1
checkbox input "false"
click at [1471, 76] on button "Save" at bounding box center [1498, 73] width 98 height 26
click at [105, 87] on button "Guides" at bounding box center [79, 87] width 52 height 29
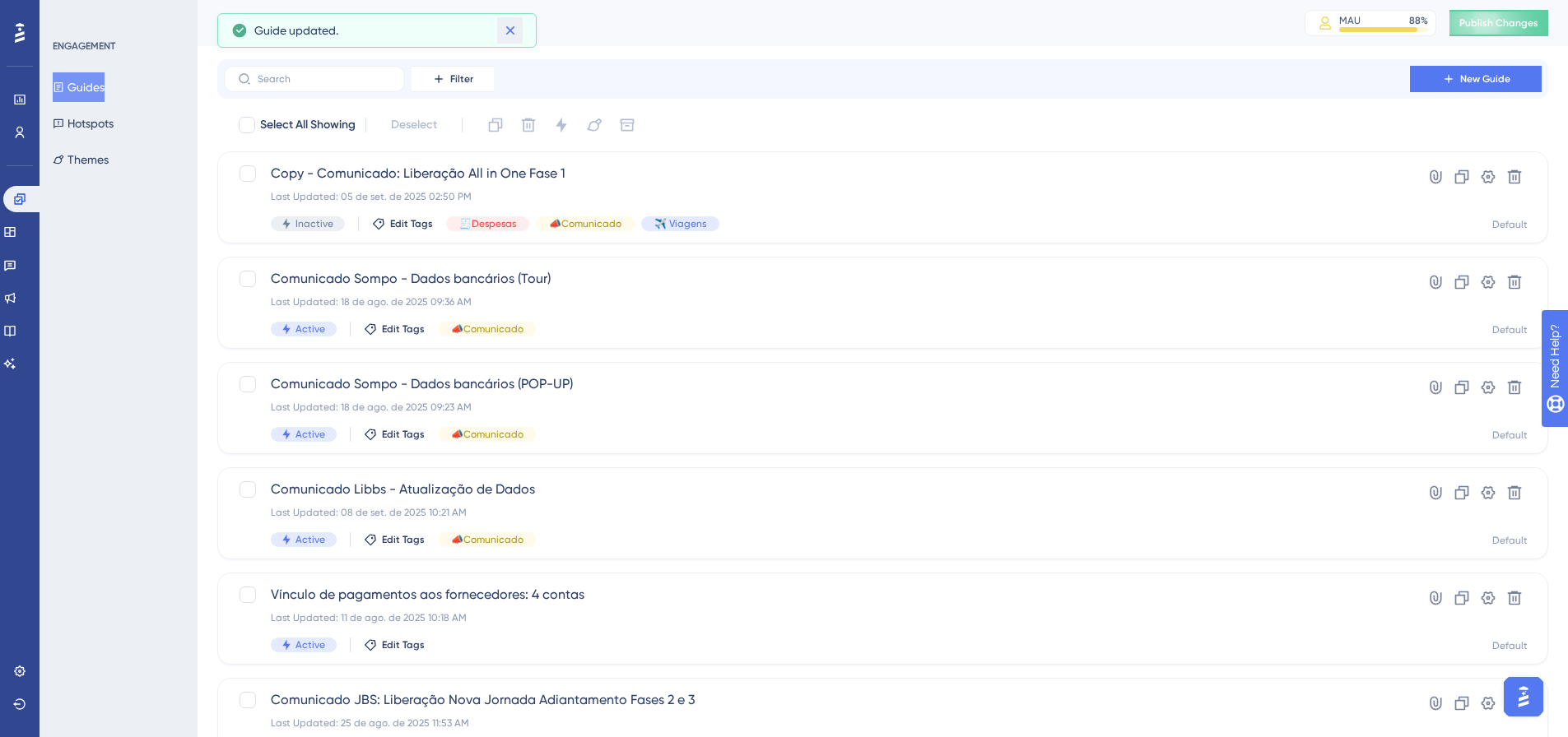
click at [510, 32] on icon at bounding box center [510, 30] width 16 height 16
